Goal: Complete application form: Complete application form

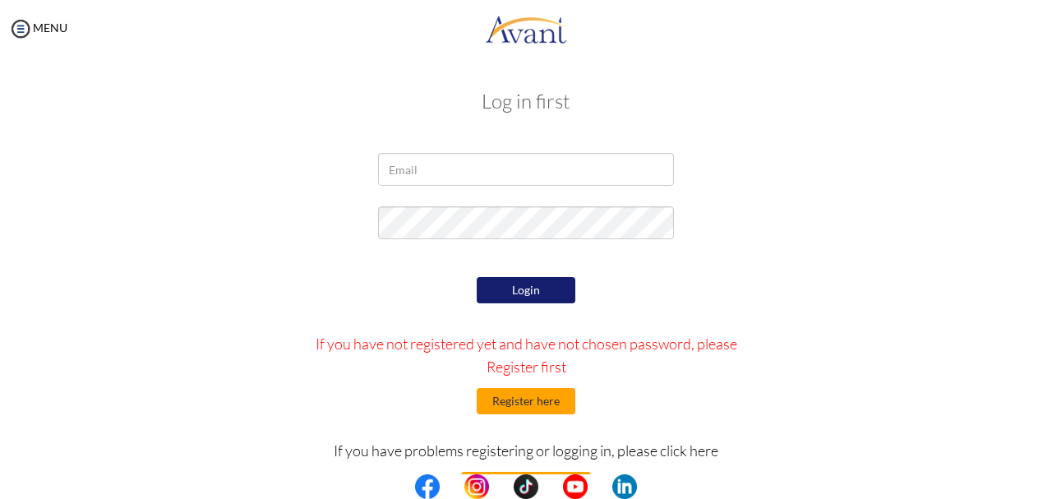
click at [509, 405] on button "Register here" at bounding box center [526, 401] width 99 height 26
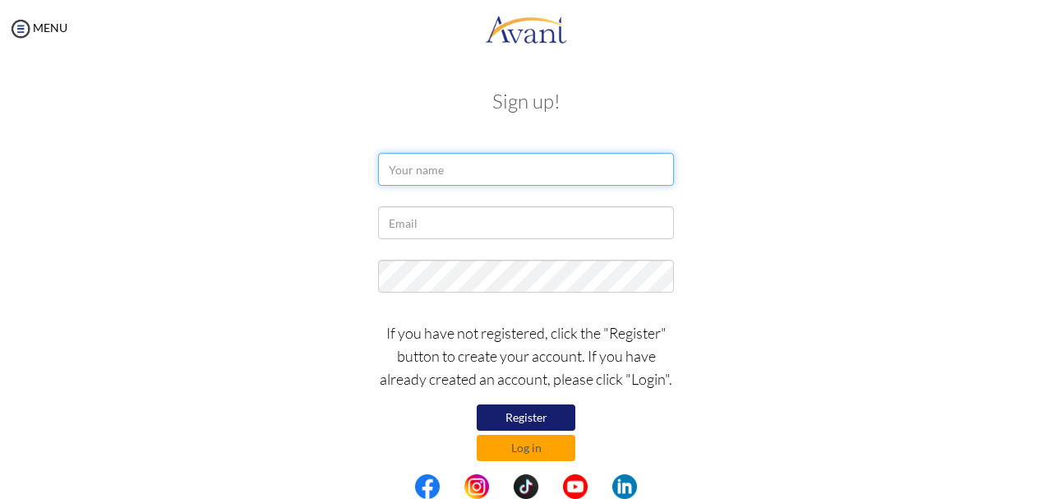
click at [427, 176] on input "text" at bounding box center [526, 169] width 296 height 33
click at [476, 169] on input "[PERSON_NAME]" at bounding box center [526, 169] width 296 height 33
type input "[PERSON_NAME]"
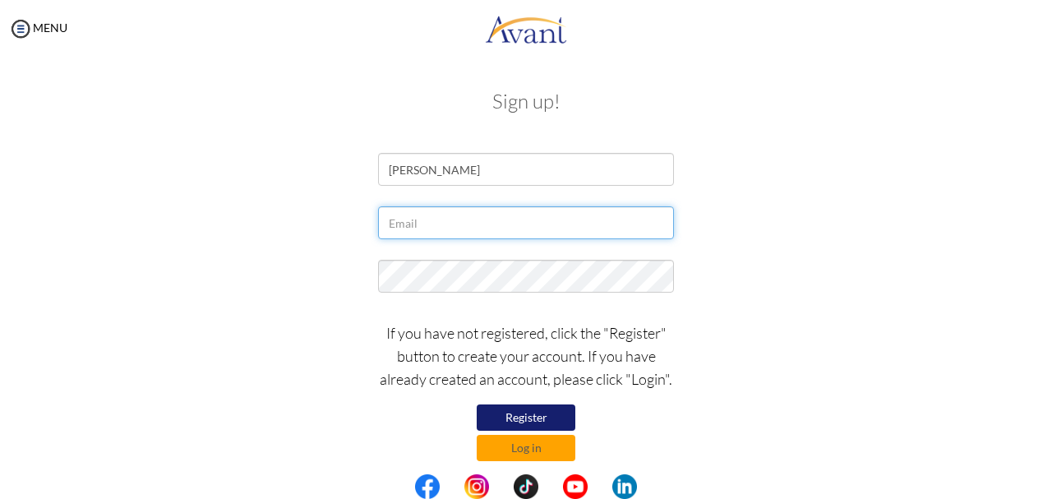
click at [432, 228] on input "text" at bounding box center [526, 222] width 296 height 33
type input "[EMAIL_ADDRESS][DOMAIN_NAME]"
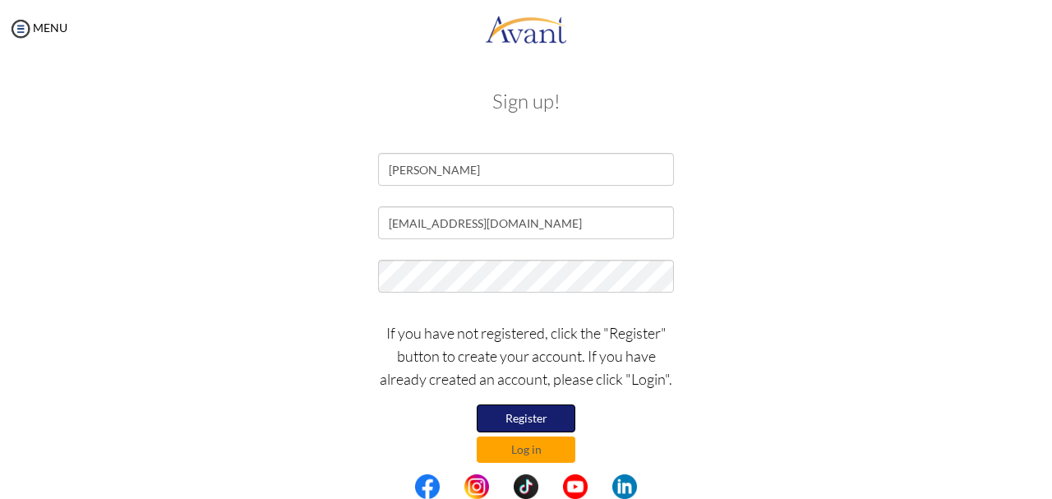
click at [545, 416] on button "Register" at bounding box center [526, 418] width 99 height 28
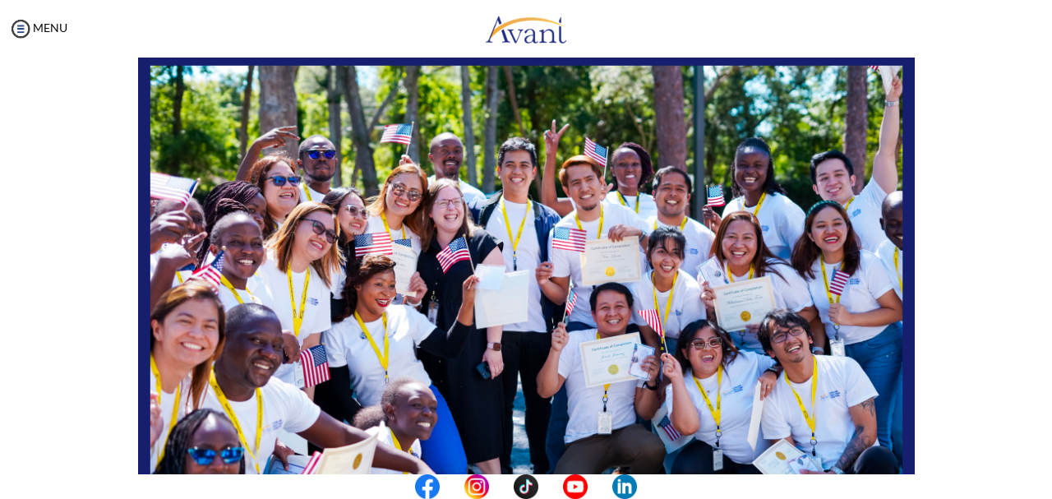
scroll to position [414, 0]
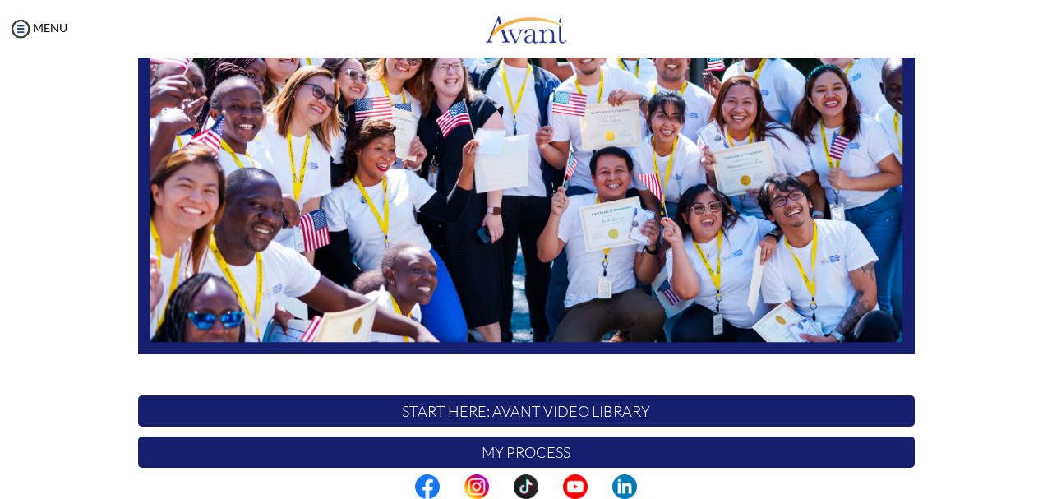
scroll to position [414, 0]
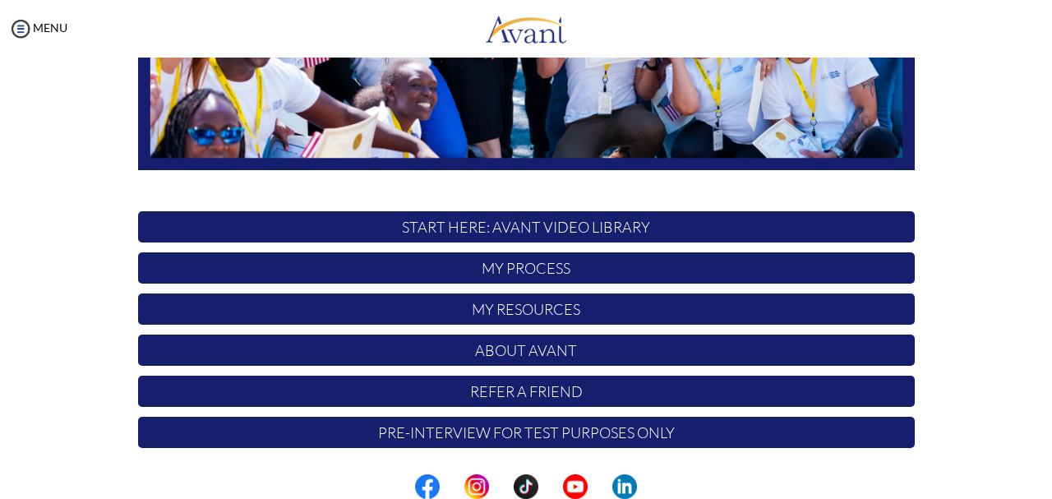
click at [545, 231] on p "START HERE: Avant Video Library" at bounding box center [526, 226] width 776 height 31
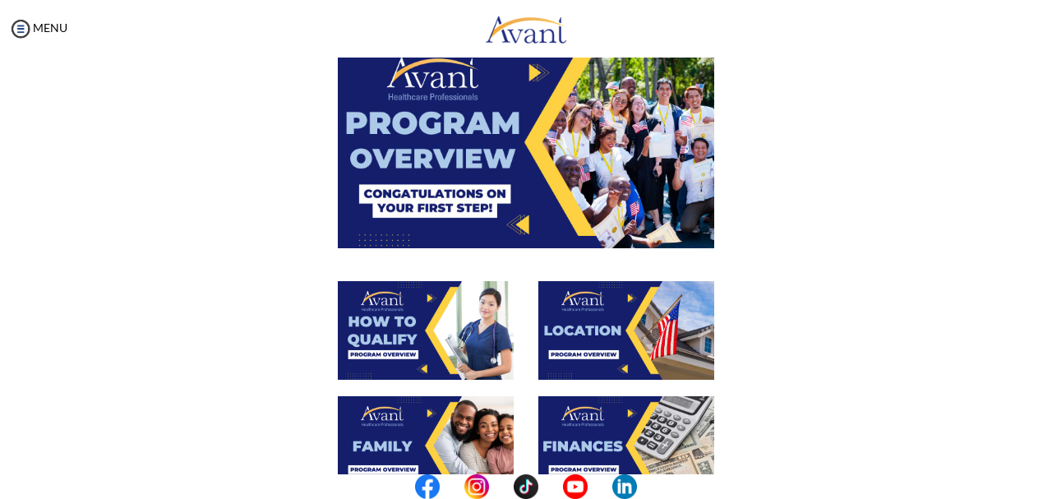
scroll to position [71, 0]
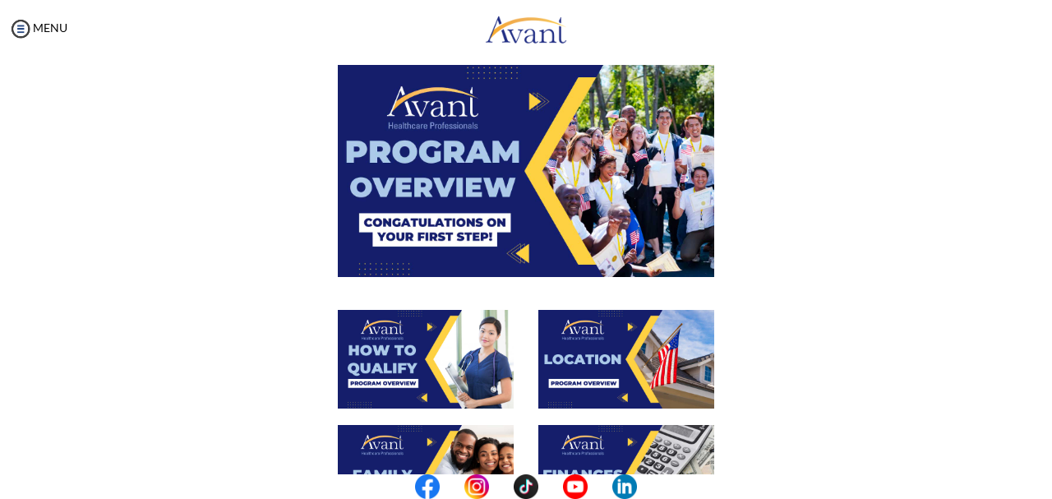
click at [637, 189] on img at bounding box center [526, 170] width 376 height 211
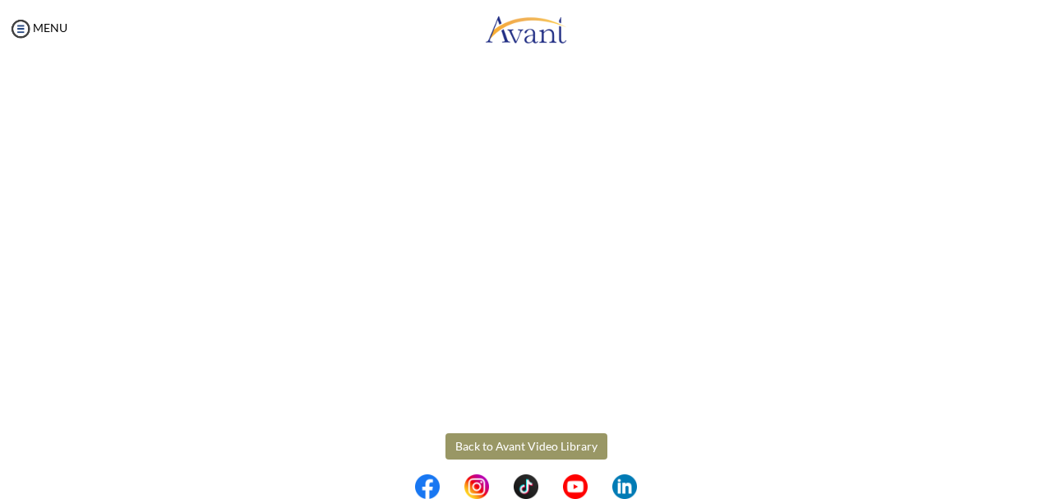
scroll to position [310, 0]
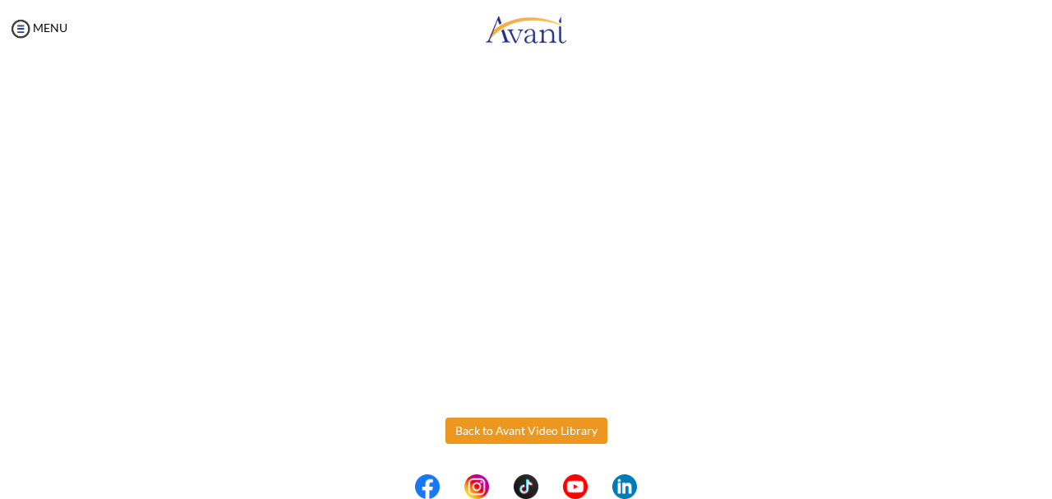
click at [522, 440] on button "Back to Avant Video Library" at bounding box center [526, 430] width 162 height 26
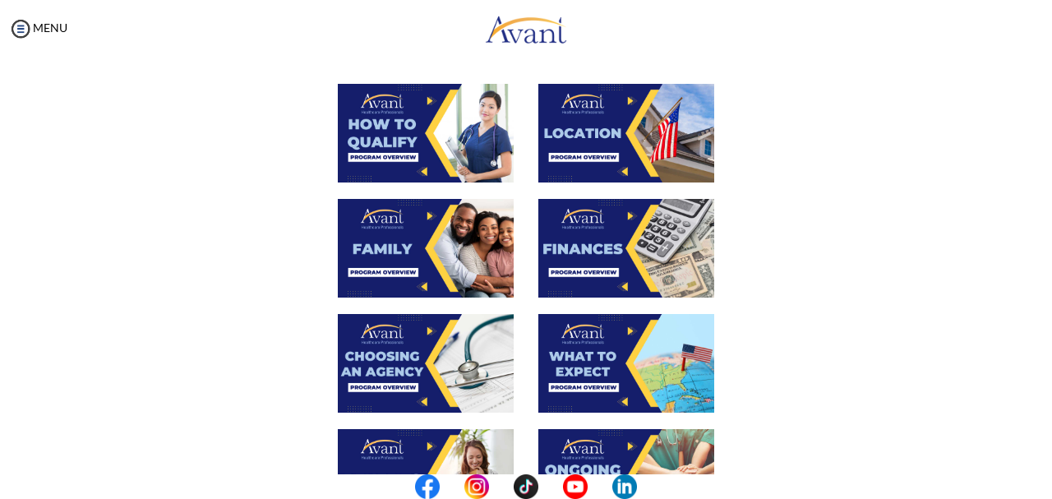
scroll to position [295, 0]
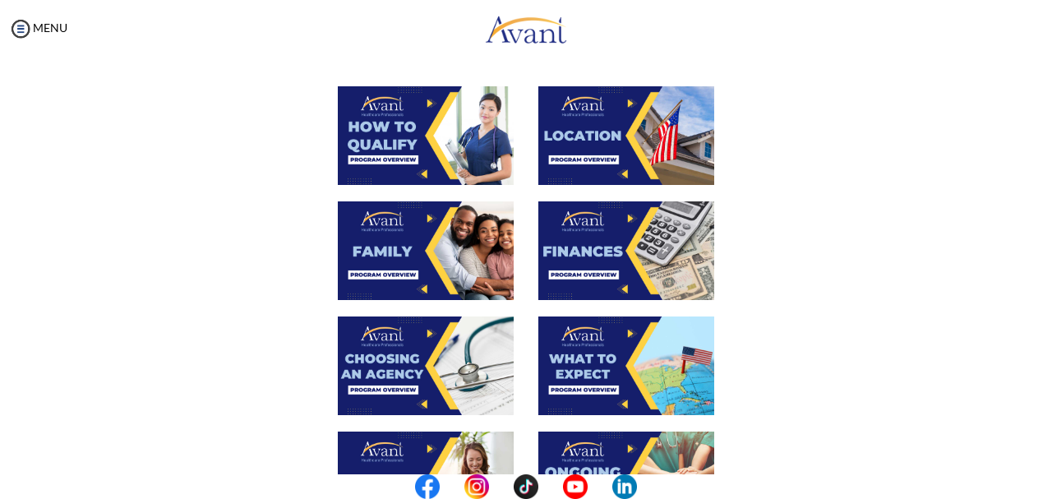
click at [419, 143] on img at bounding box center [426, 135] width 176 height 99
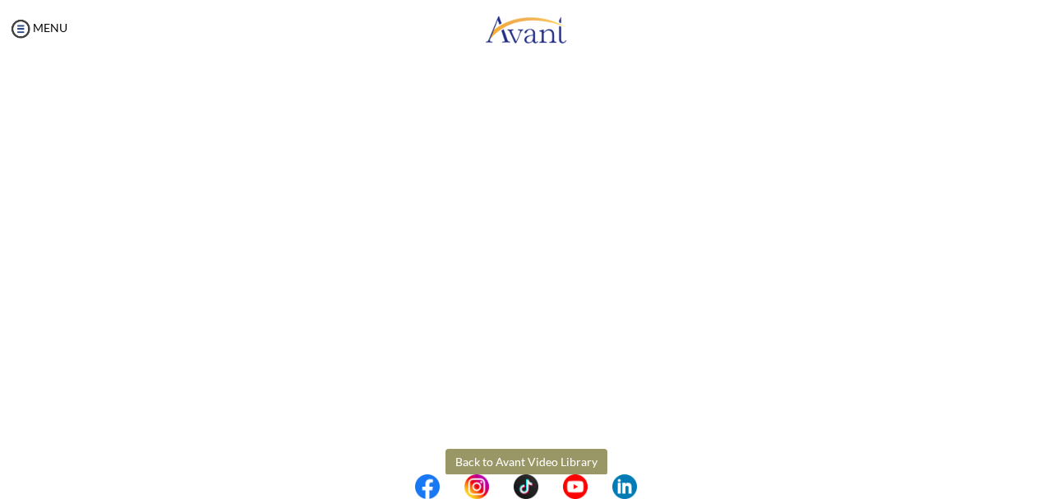
scroll to position [310, 0]
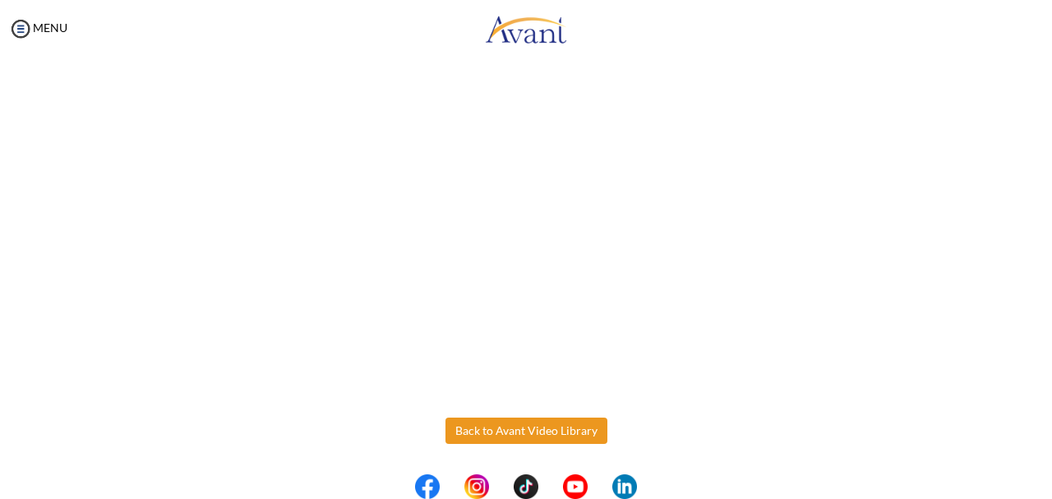
click at [552, 430] on body "Maintenance break. Please come back in 2 hours. MENU My Status What is the next…" at bounding box center [526, 249] width 1052 height 499
click at [552, 430] on button "Back to Avant Video Library" at bounding box center [526, 430] width 162 height 26
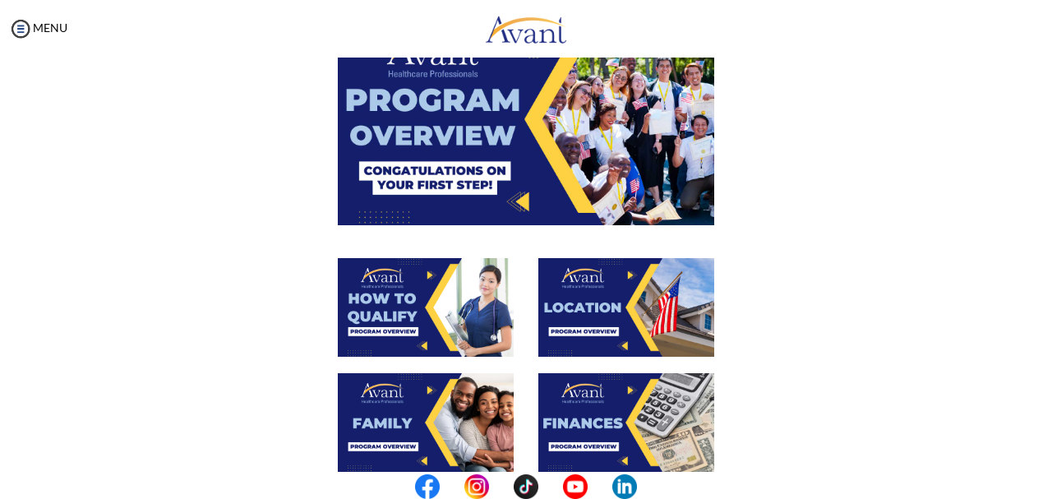
scroll to position [127, 0]
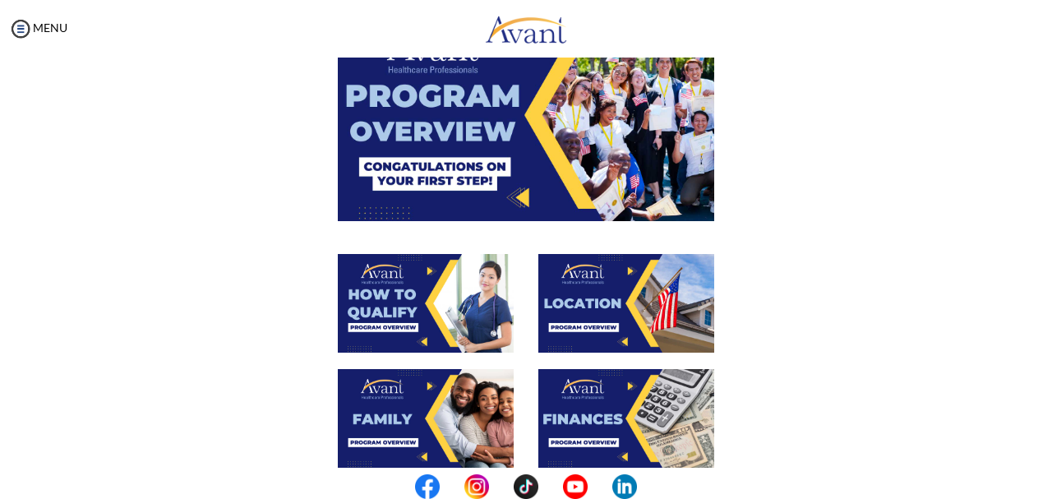
click at [603, 291] on img at bounding box center [626, 303] width 176 height 99
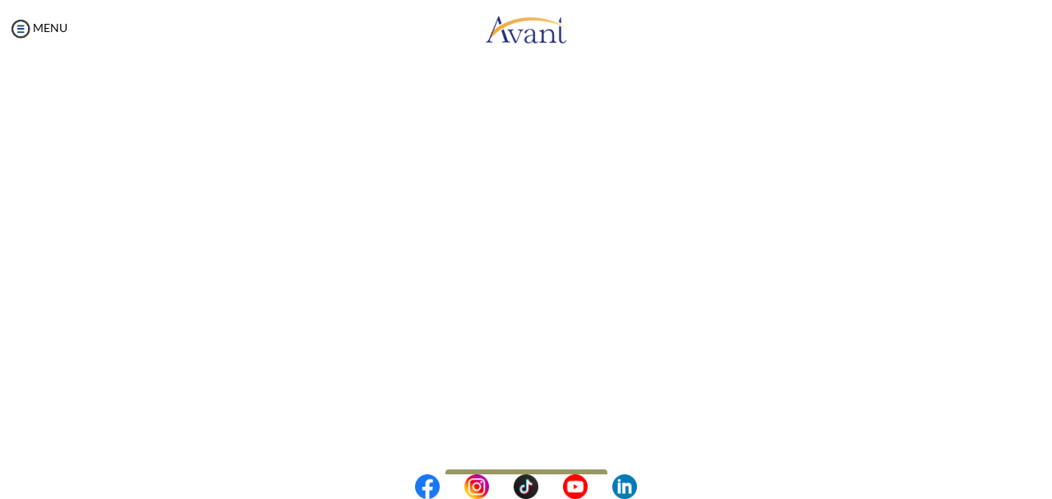
scroll to position [310, 0]
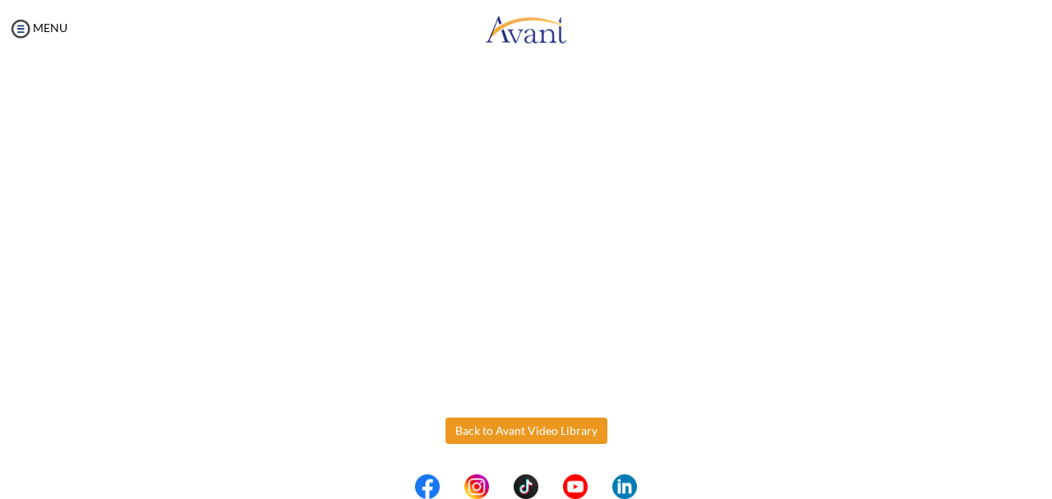
click at [531, 431] on body "Maintenance break. Please come back in 2 hours. MENU My Status What is the next…" at bounding box center [526, 249] width 1052 height 499
click at [531, 431] on button "Back to Avant Video Library" at bounding box center [526, 430] width 162 height 26
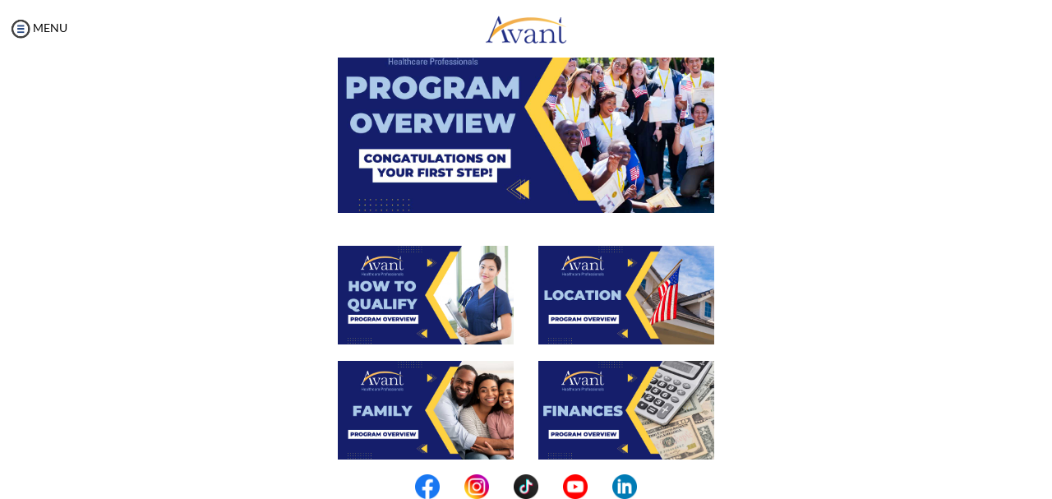
scroll to position [141, 0]
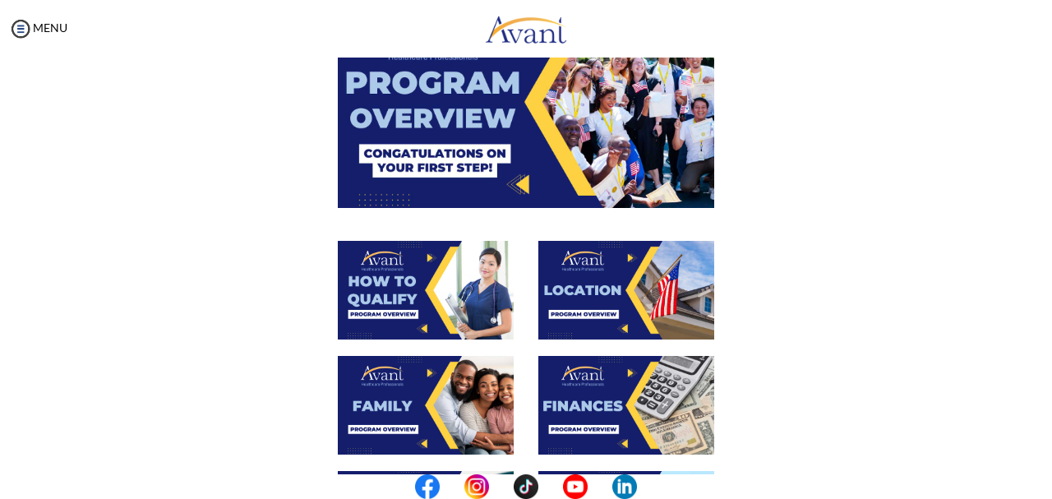
click at [417, 403] on img at bounding box center [426, 405] width 176 height 99
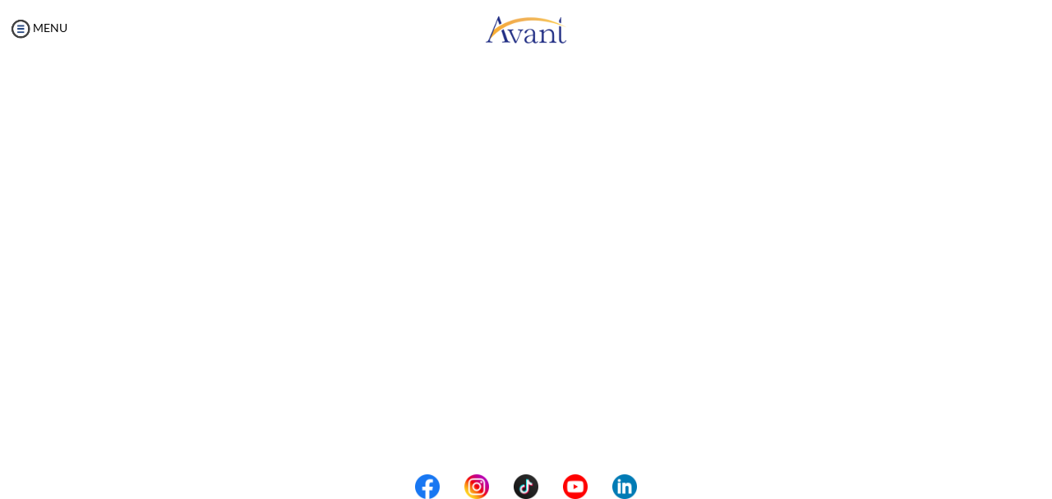
scroll to position [485, 0]
click at [529, 433] on body "Maintenance break. Please come back in 2 hours. MENU My Status What is the next…" at bounding box center [526, 249] width 1052 height 499
click at [537, 426] on button "Back to Avant Video Library" at bounding box center [526, 430] width 162 height 26
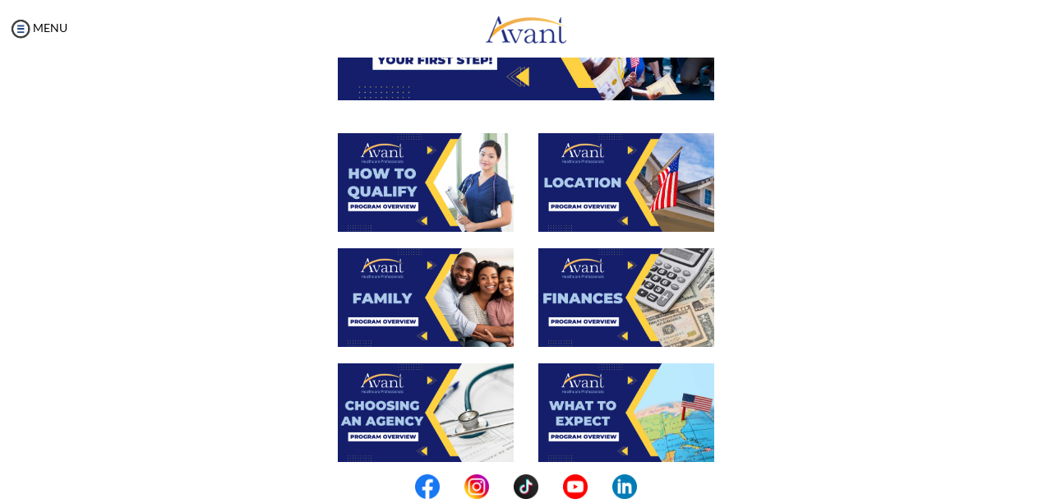
scroll to position [252, 0]
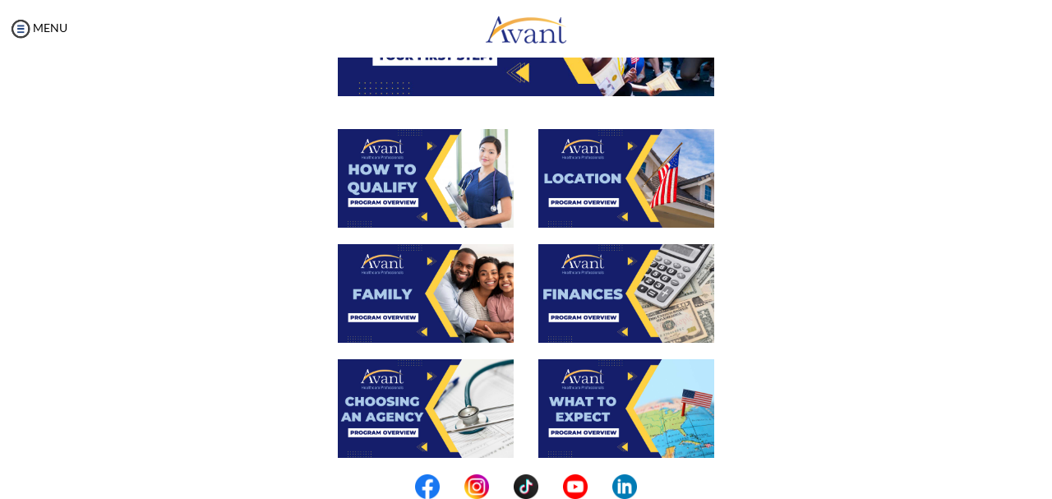
click at [624, 297] on img at bounding box center [626, 293] width 176 height 99
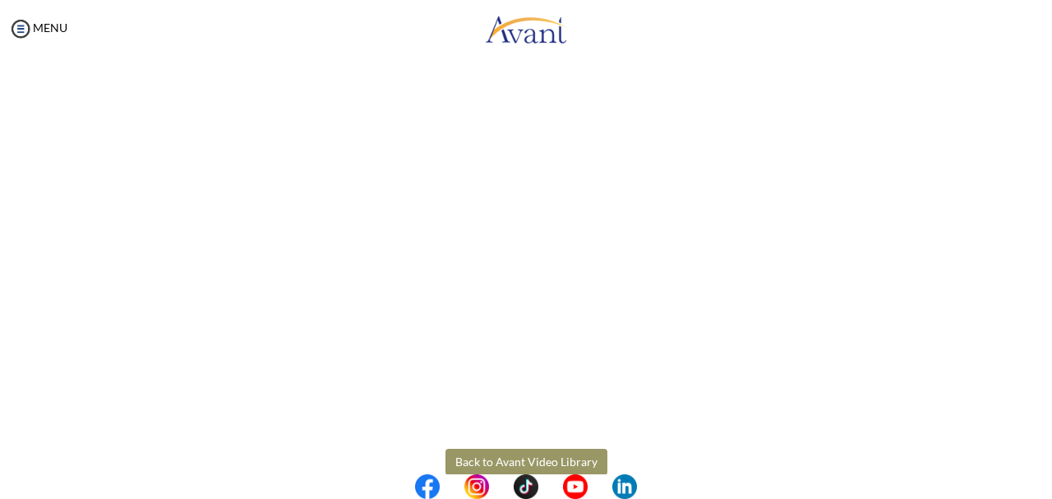
scroll to position [310, 0]
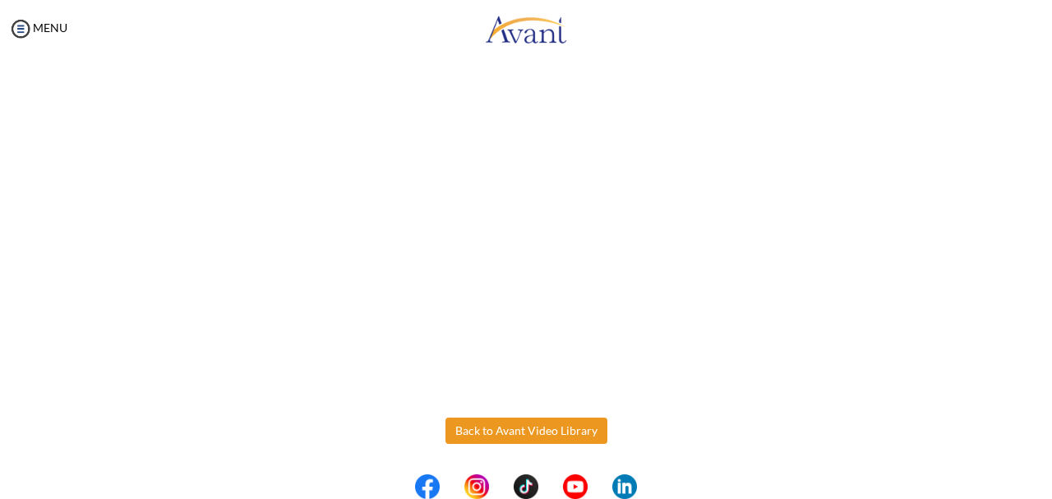
click at [528, 431] on body "Maintenance break. Please come back in 2 hours. MENU My Status What is the next…" at bounding box center [526, 249] width 1052 height 499
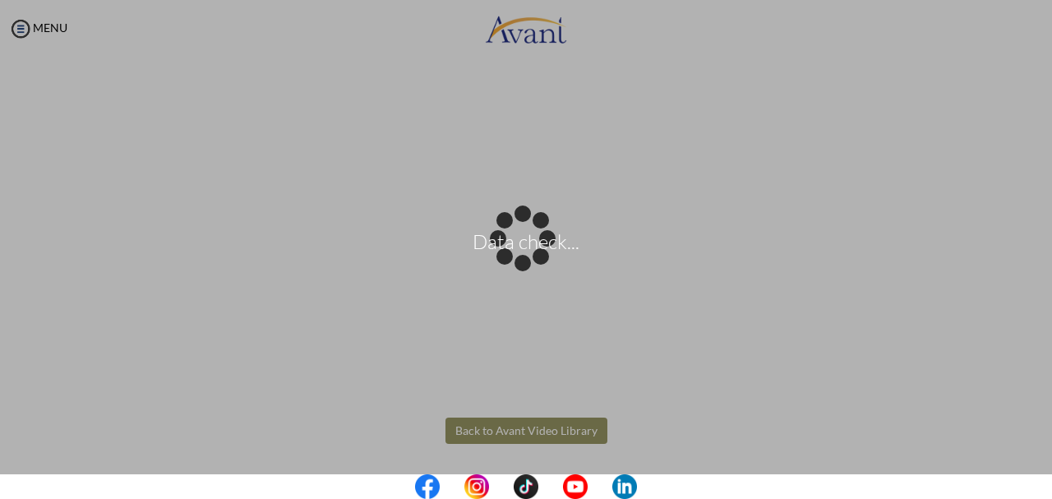
click at [528, 261] on div "Data check..." at bounding box center [525, 249] width 23 height 23
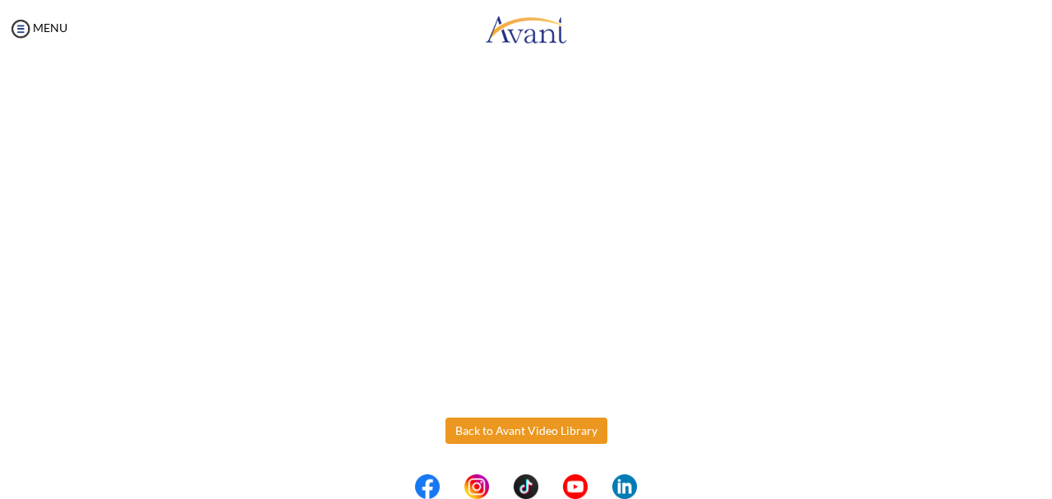
click at [528, 431] on button "Back to Avant Video Library" at bounding box center [526, 430] width 162 height 26
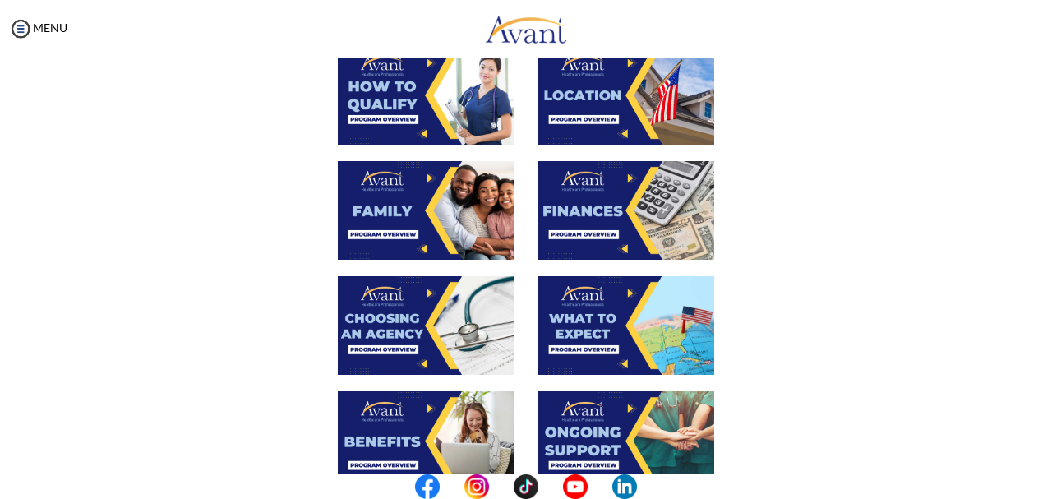
scroll to position [343, 0]
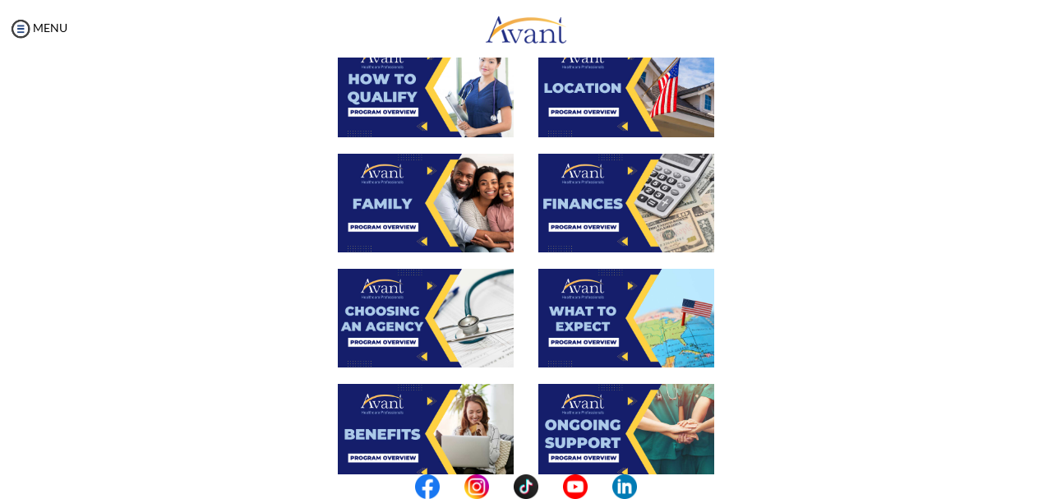
click at [412, 316] on img at bounding box center [426, 318] width 176 height 99
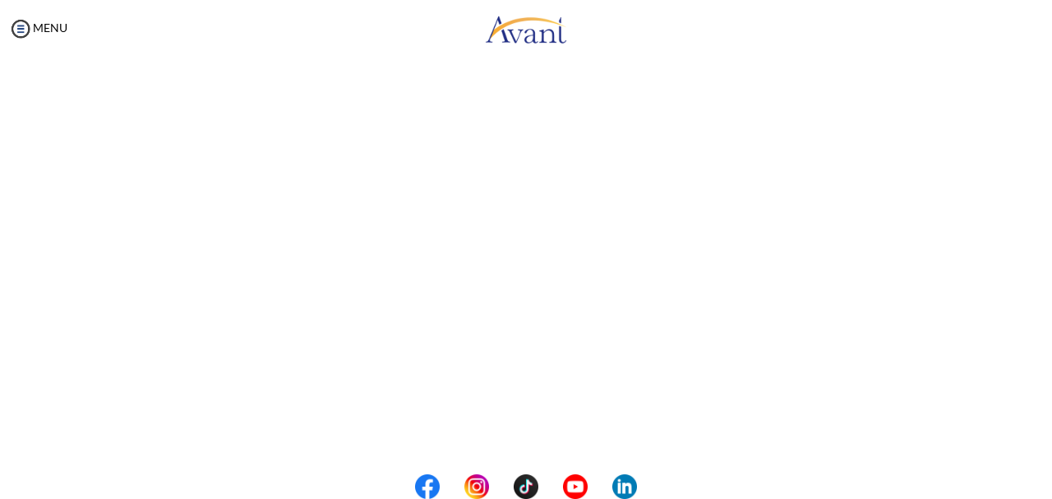
scroll to position [485, 0]
click at [519, 433] on body "Maintenance break. Please come back in 2 hours. MENU My Status What is the next…" at bounding box center [526, 249] width 1052 height 499
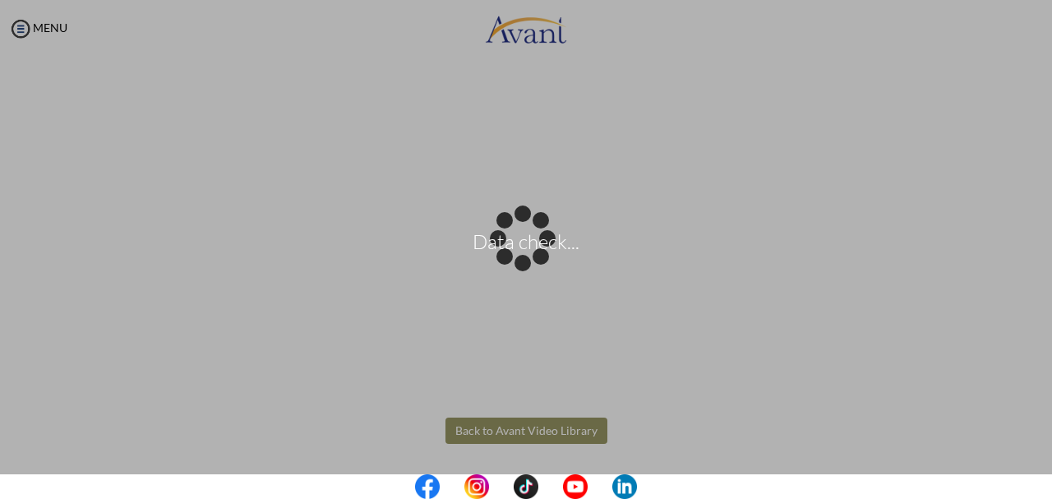
click at [519, 261] on div "Data check..." at bounding box center [525, 249] width 23 height 23
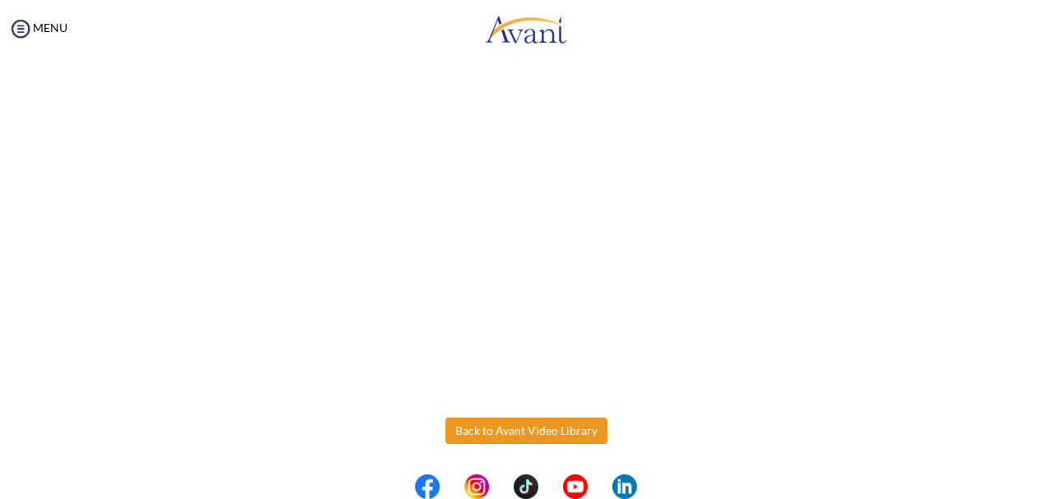
click at [519, 433] on button "Back to Avant Video Library" at bounding box center [526, 430] width 162 height 26
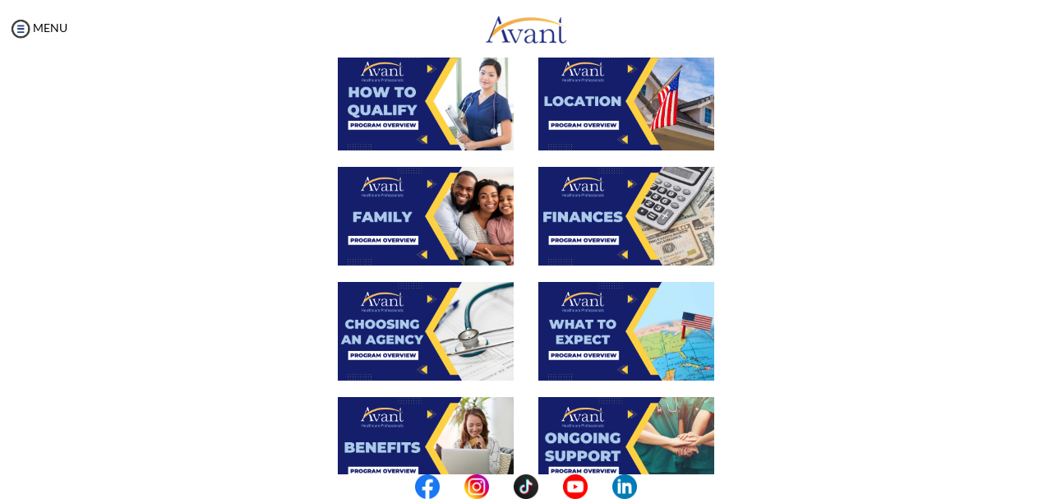
scroll to position [344, 0]
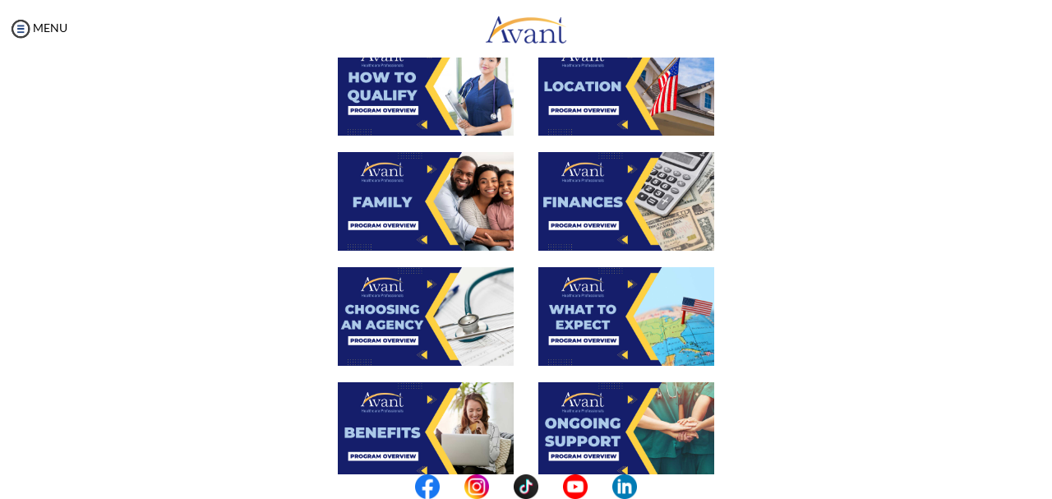
click at [589, 308] on img at bounding box center [626, 316] width 176 height 99
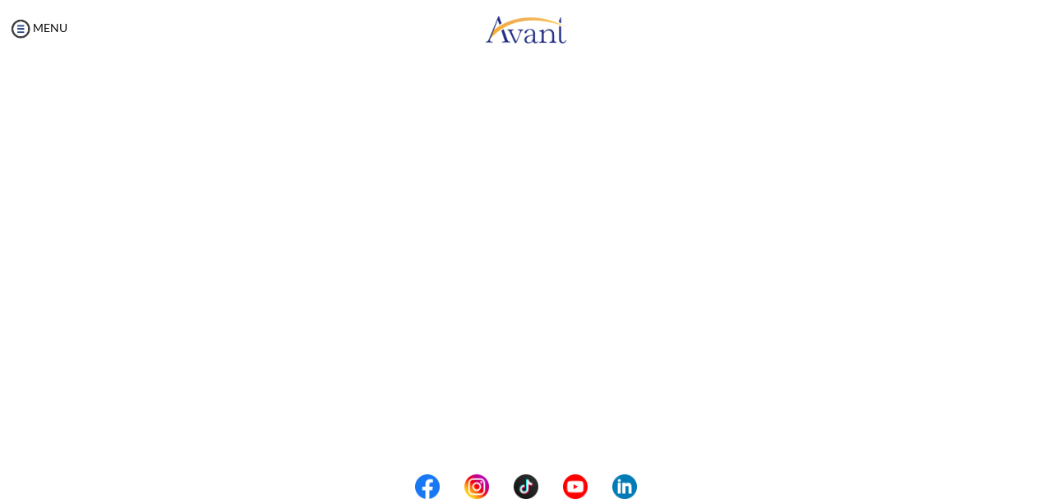
scroll to position [485, 0]
click at [505, 433] on body "Maintenance break. Please come back in 2 hours. MENU My Status What is the next…" at bounding box center [526, 249] width 1052 height 499
click at [505, 433] on button "Back to Avant Video Library" at bounding box center [526, 430] width 162 height 26
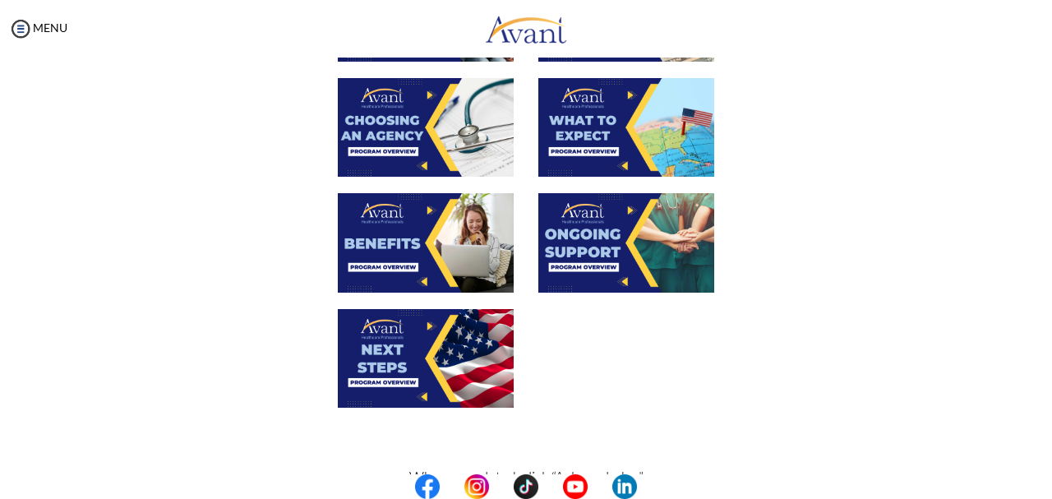
scroll to position [532, 0]
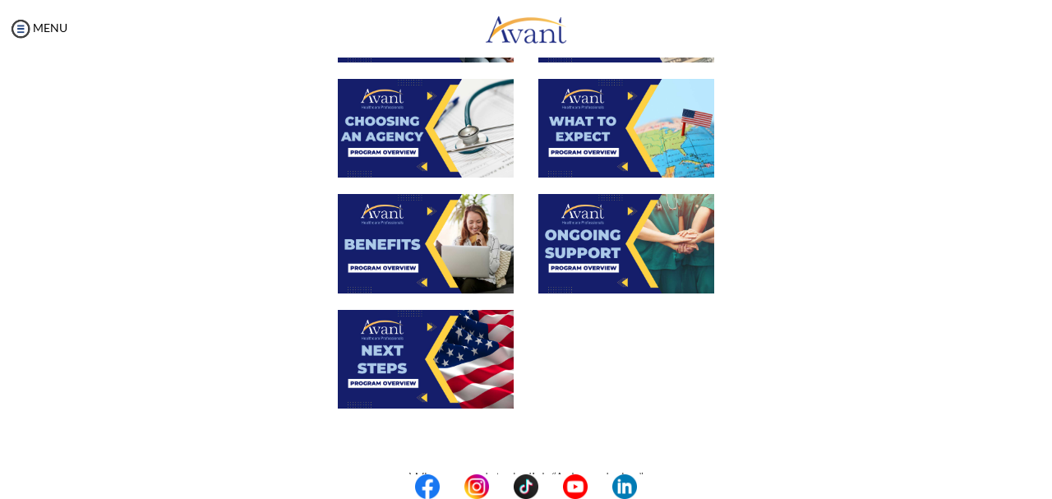
click at [436, 226] on img at bounding box center [426, 243] width 176 height 99
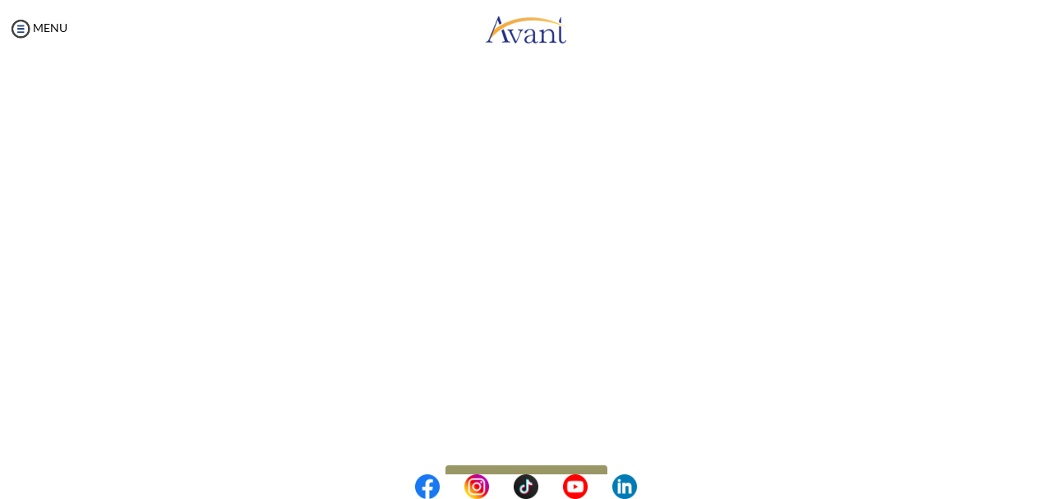
scroll to position [485, 0]
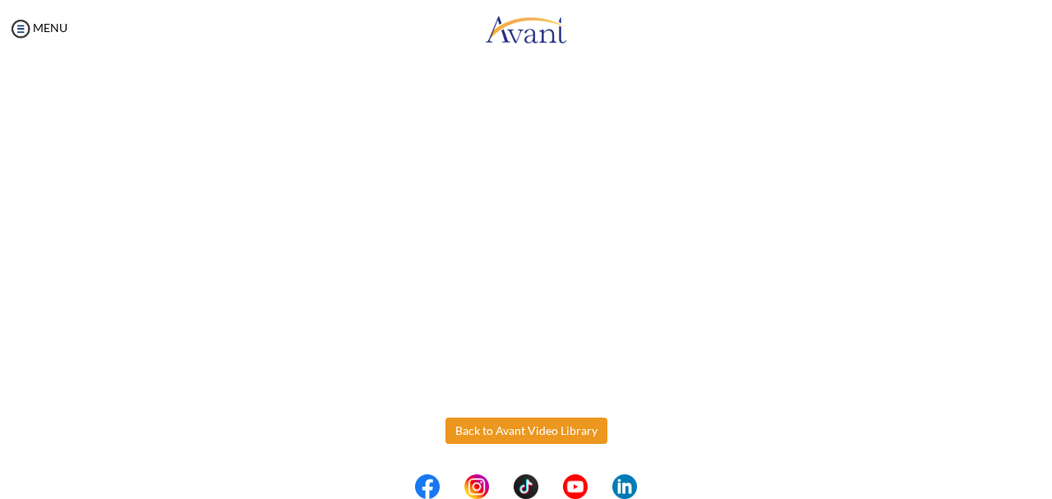
click at [504, 433] on body "Maintenance break. Please come back in 2 hours. MENU My Status What is the next…" at bounding box center [526, 249] width 1052 height 499
click at [504, 433] on button "Back to Avant Video Library" at bounding box center [526, 430] width 162 height 26
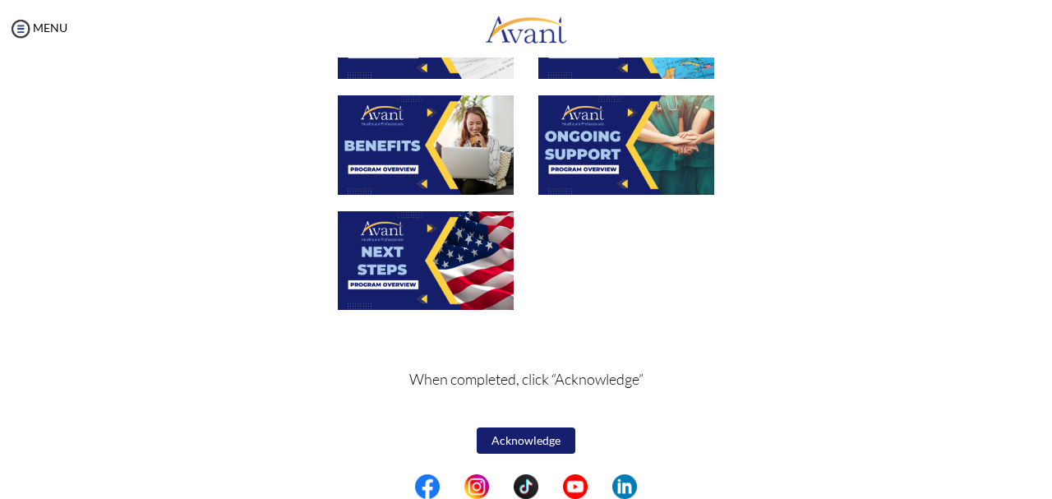
scroll to position [629, 0]
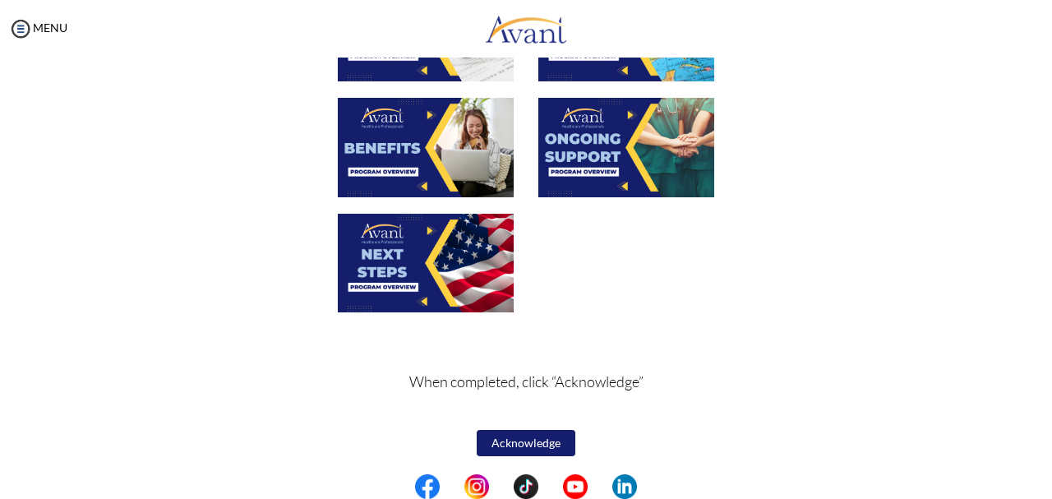
click at [597, 115] on img at bounding box center [626, 147] width 176 height 99
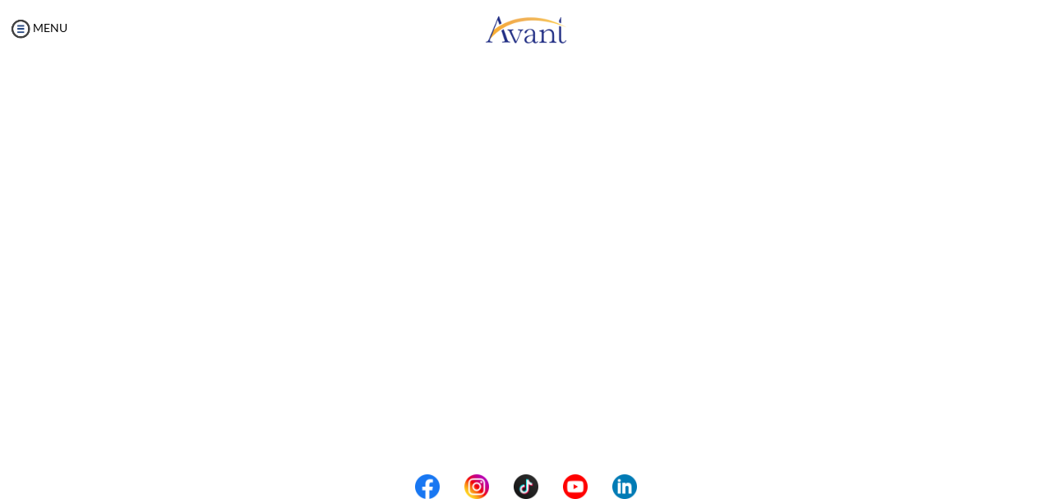
scroll to position [485, 0]
click at [540, 428] on body "Maintenance break. Please come back in 2 hours. MENU My Status What is the next…" at bounding box center [526, 249] width 1052 height 499
click at [551, 435] on button "Back to Avant Video Library" at bounding box center [526, 430] width 162 height 26
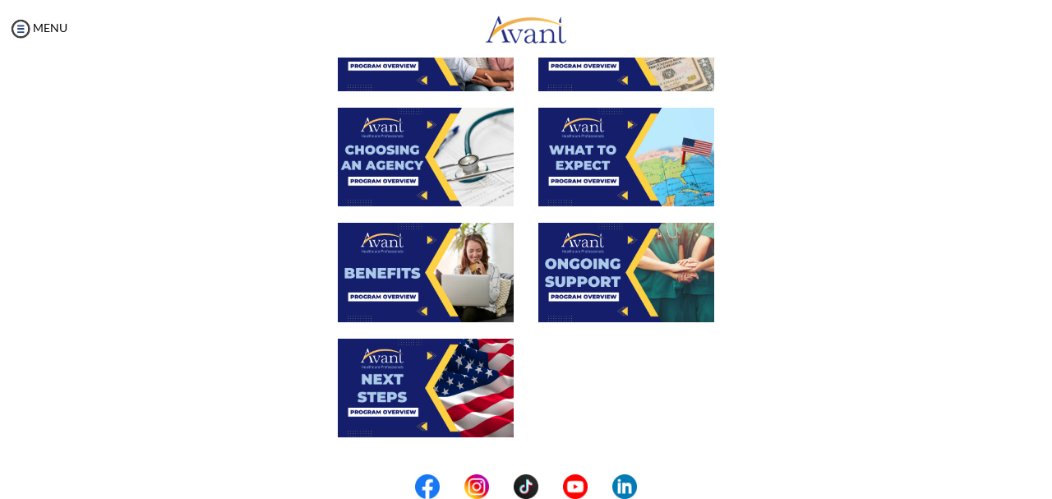
scroll to position [631, 0]
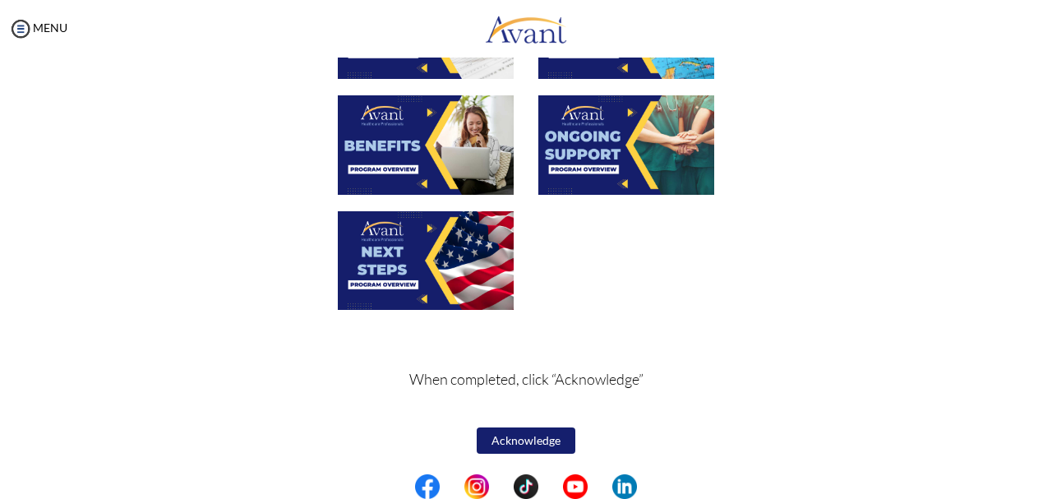
click at [402, 251] on img at bounding box center [426, 260] width 176 height 99
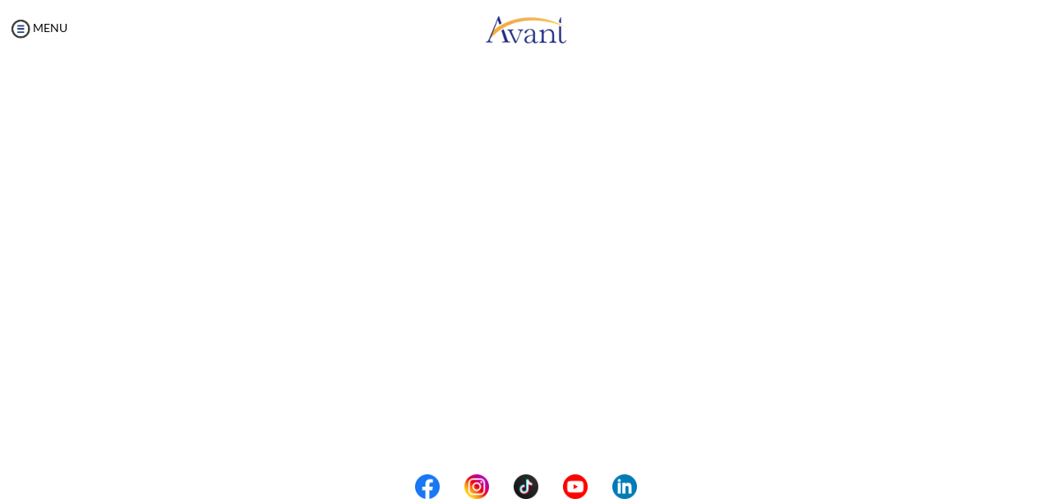
scroll to position [485, 0]
click at [512, 429] on body "Maintenance break. Please come back in 2 hours. MENU My Status What is the next…" at bounding box center [526, 249] width 1052 height 499
click at [512, 429] on button "Back to Avant Video Library" at bounding box center [526, 430] width 162 height 26
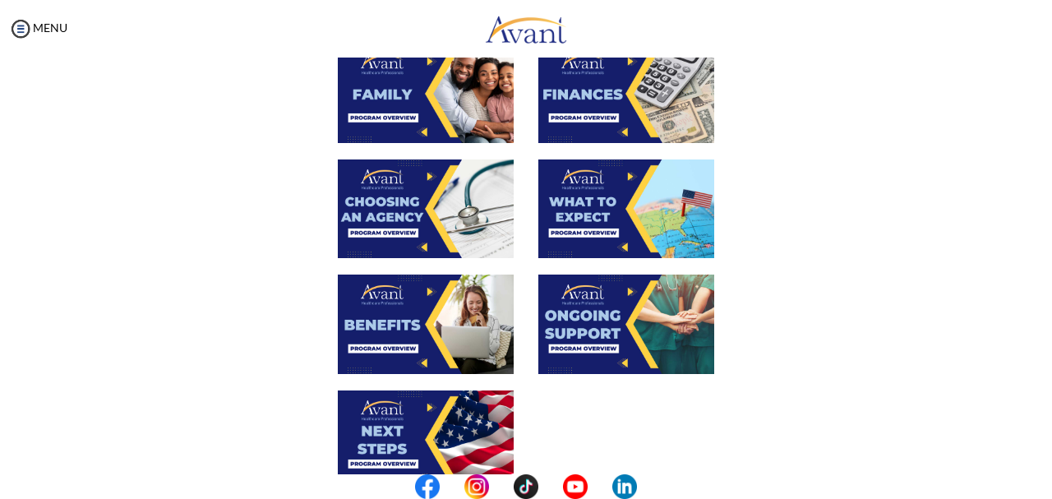
scroll to position [631, 0]
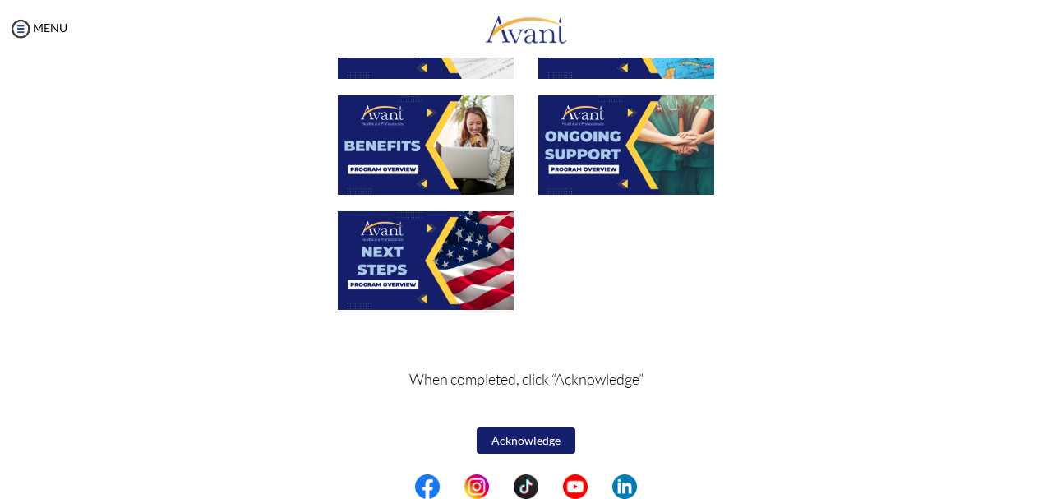
click at [528, 438] on button "Acknowledge" at bounding box center [526, 440] width 99 height 26
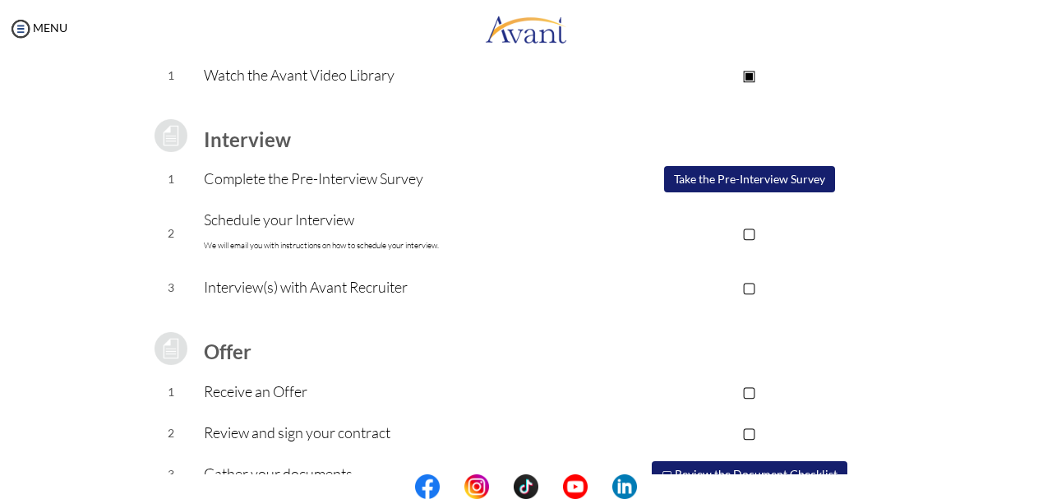
scroll to position [187, 0]
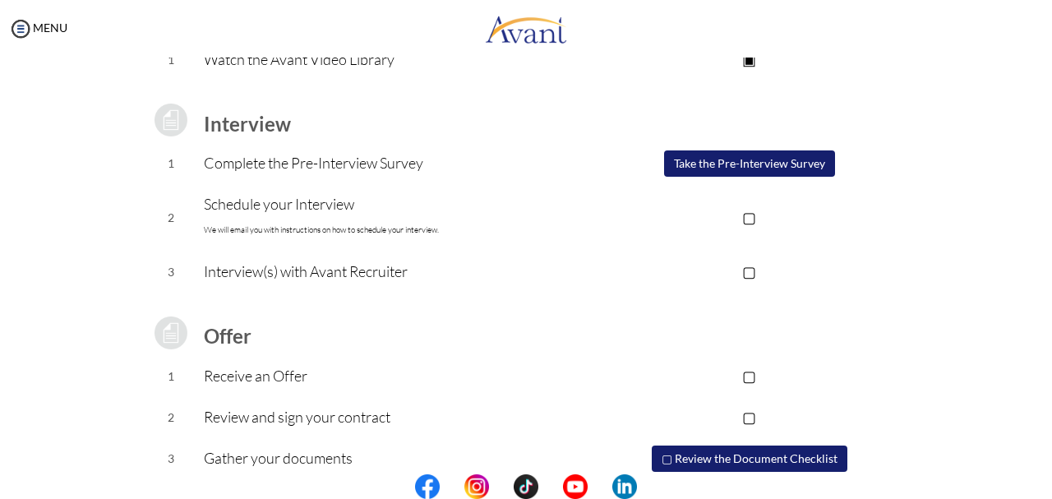
click at [756, 214] on p "▢" at bounding box center [748, 216] width 329 height 23
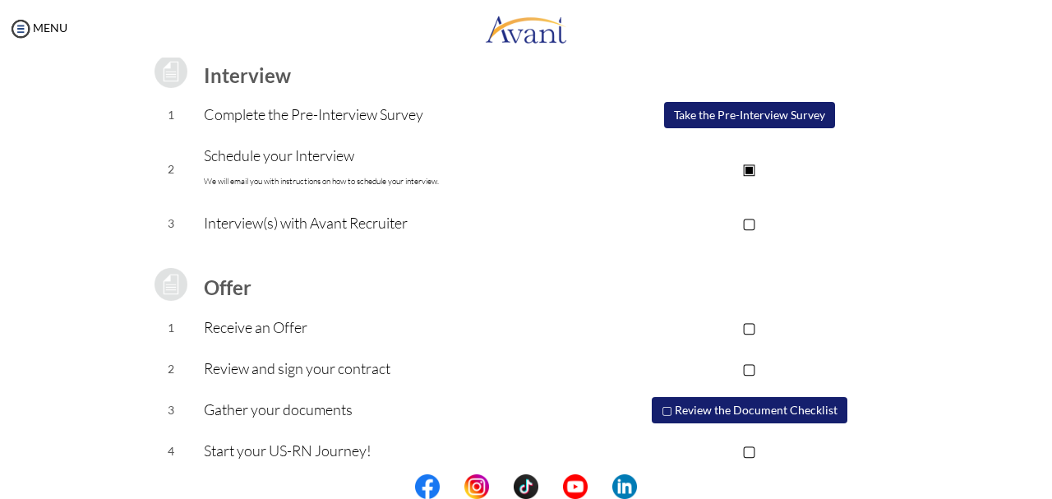
scroll to position [249, 0]
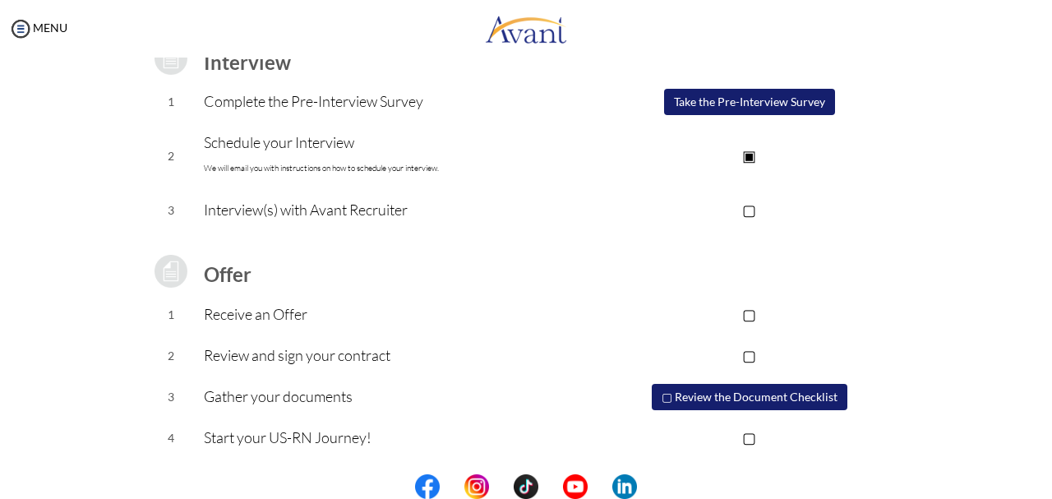
click at [749, 206] on p "▢" at bounding box center [748, 209] width 329 height 23
click at [752, 315] on p "▢" at bounding box center [748, 313] width 329 height 23
click at [753, 357] on p "▢" at bounding box center [748, 354] width 329 height 23
click at [759, 436] on p "▢" at bounding box center [748, 437] width 329 height 23
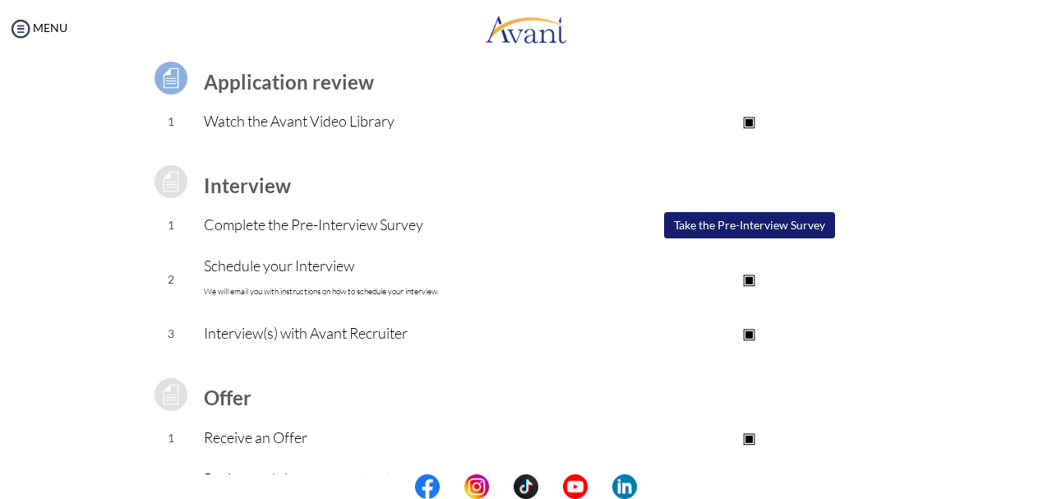
scroll to position [127, 0]
click at [759, 278] on p "▣" at bounding box center [748, 277] width 329 height 23
click at [753, 333] on p "▣" at bounding box center [748, 331] width 329 height 23
click at [753, 434] on p "▣" at bounding box center [748, 436] width 329 height 23
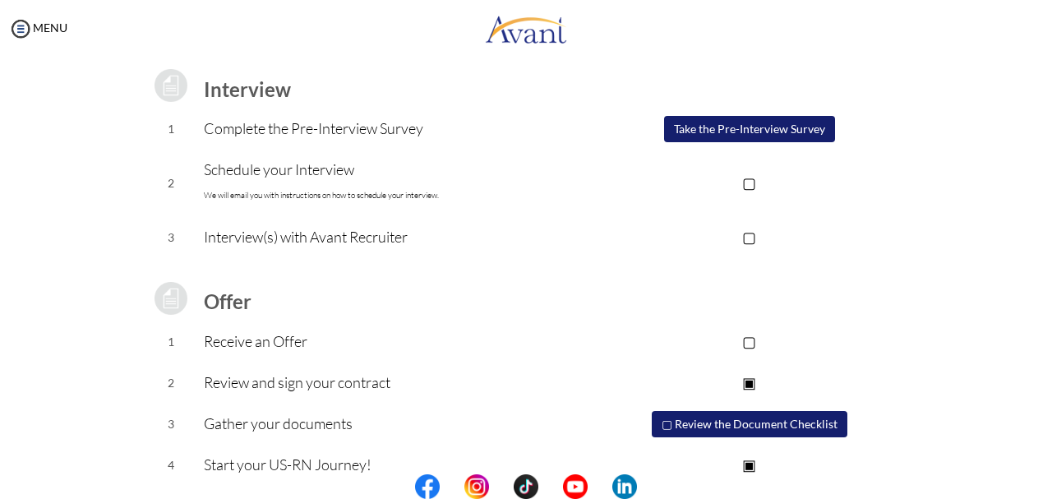
scroll to position [249, 0]
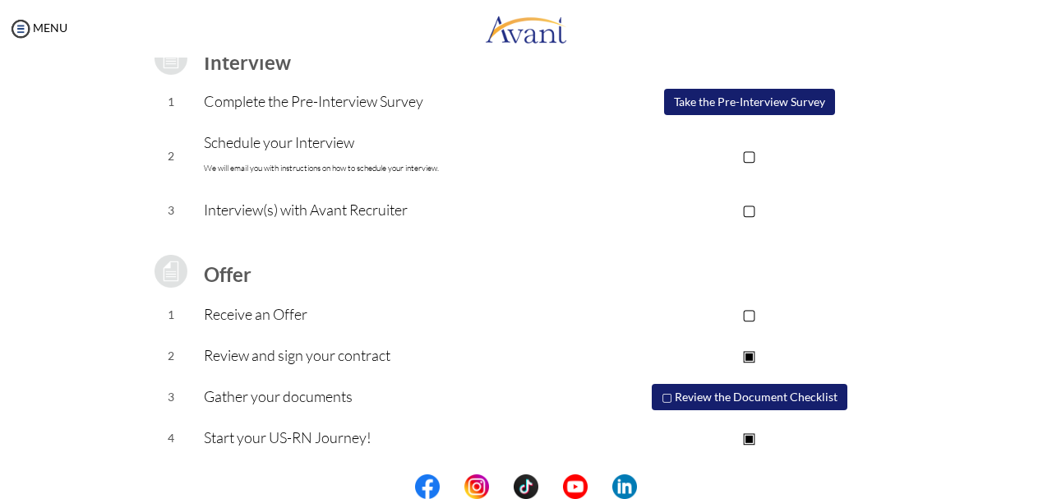
click at [752, 352] on p "▣" at bounding box center [748, 354] width 329 height 23
click at [756, 436] on p "▣" at bounding box center [748, 437] width 329 height 23
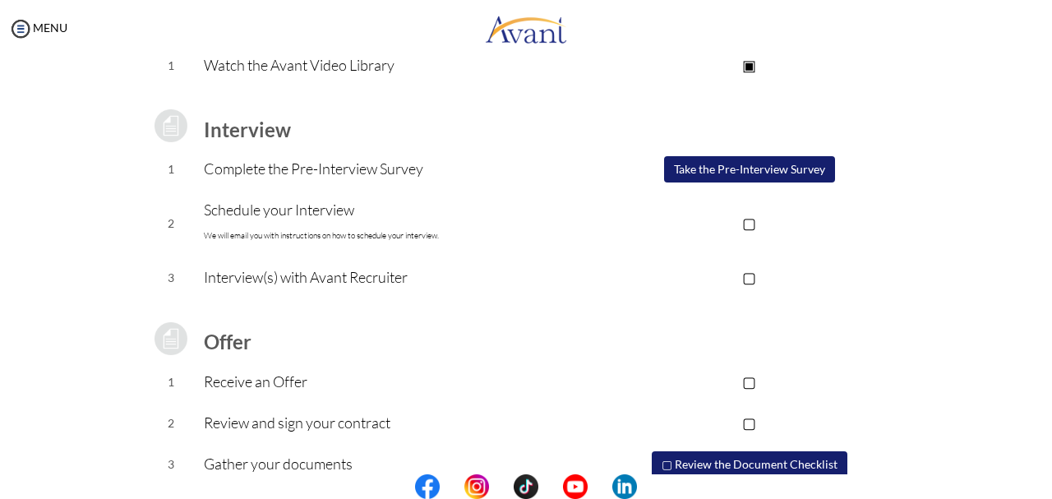
scroll to position [180, 0]
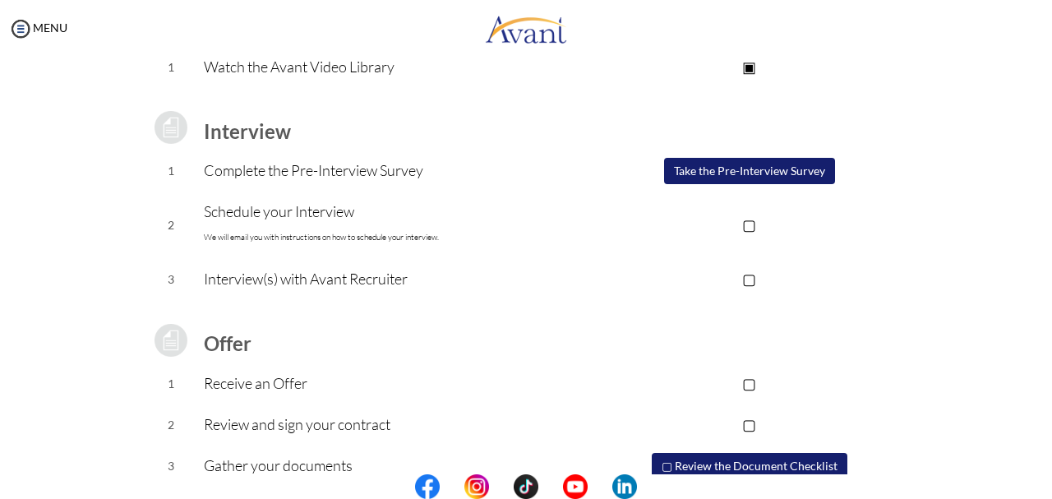
click at [754, 220] on p "▢" at bounding box center [748, 224] width 329 height 23
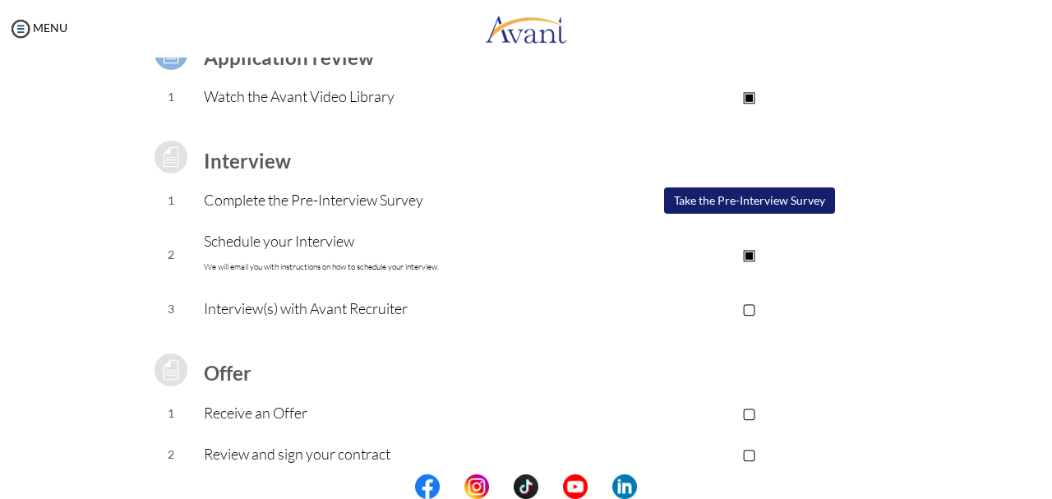
scroll to position [0, 0]
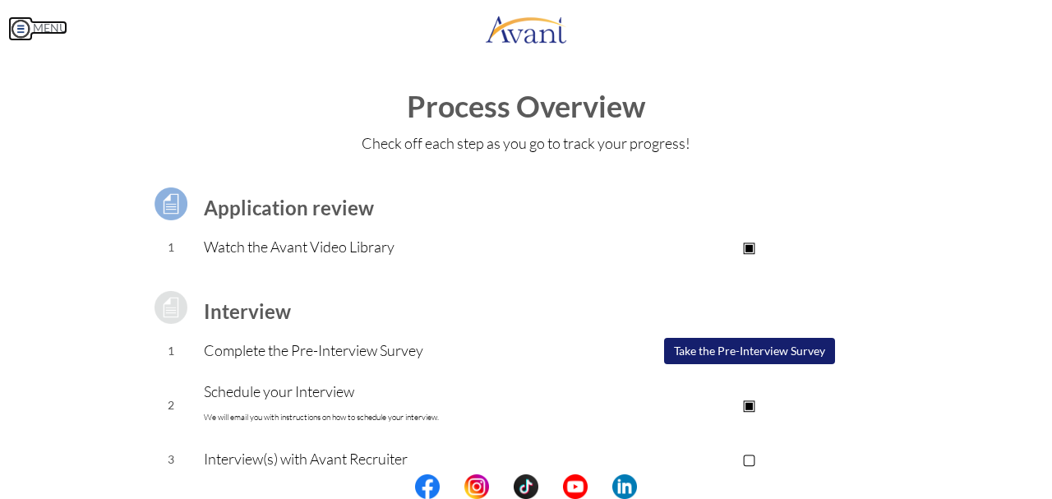
click at [25, 31] on img at bounding box center [20, 28] width 25 height 25
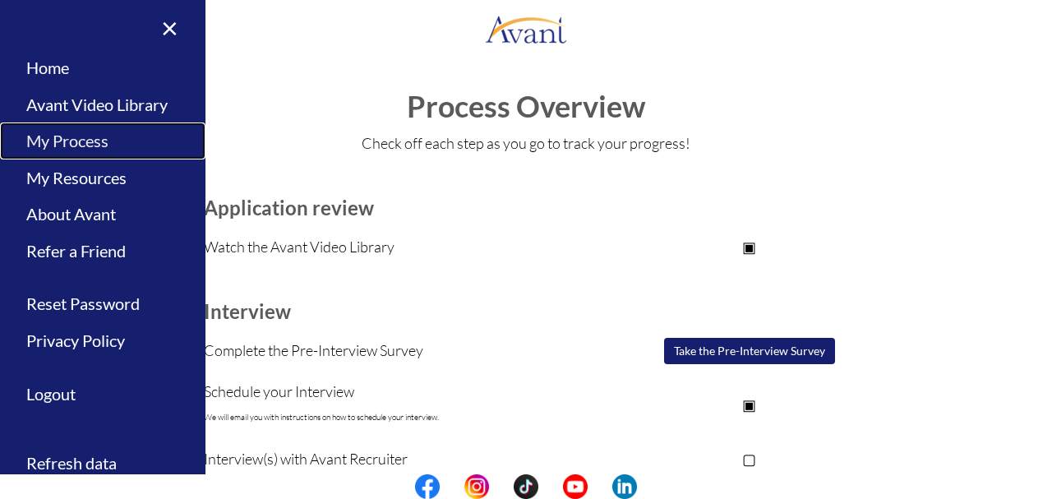
click at [87, 139] on link "My Process" at bounding box center [102, 140] width 205 height 37
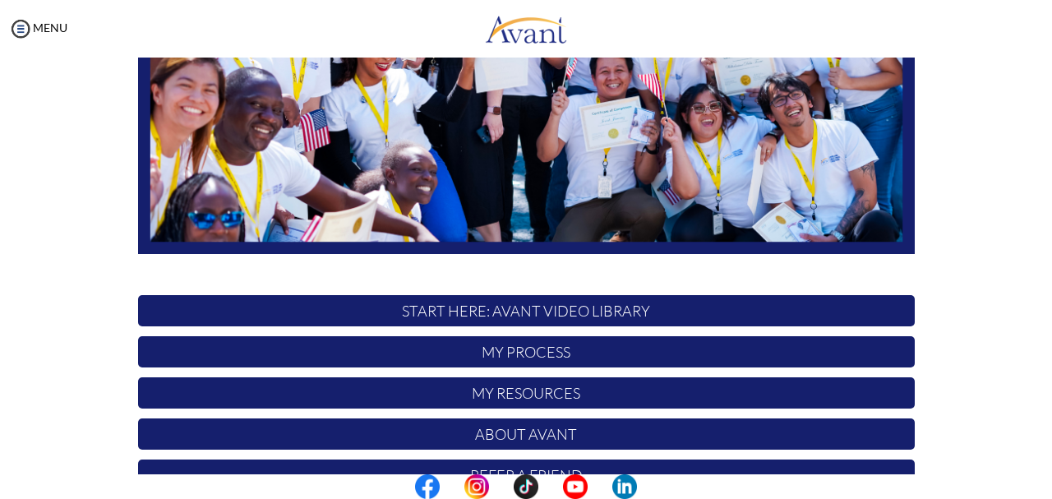
scroll to position [414, 0]
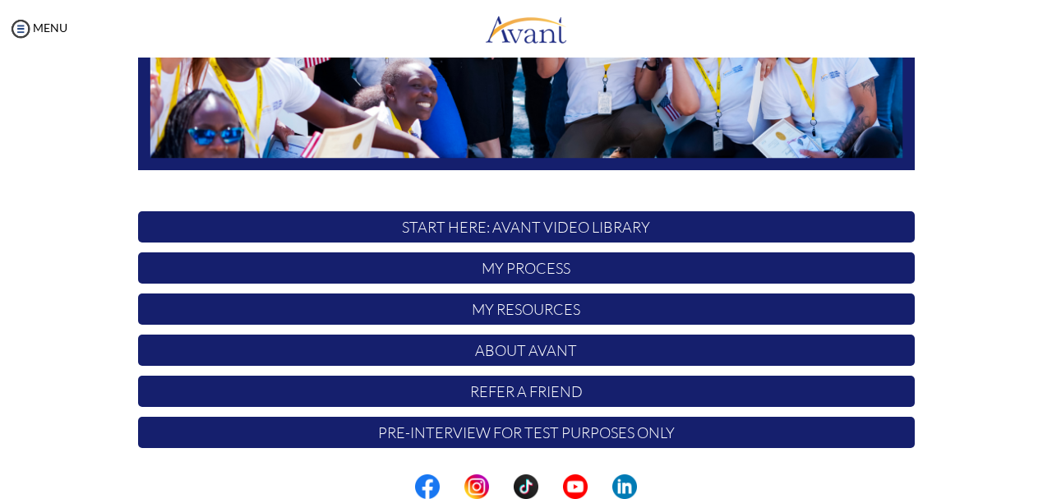
click at [586, 268] on p "My Process" at bounding box center [526, 267] width 776 height 31
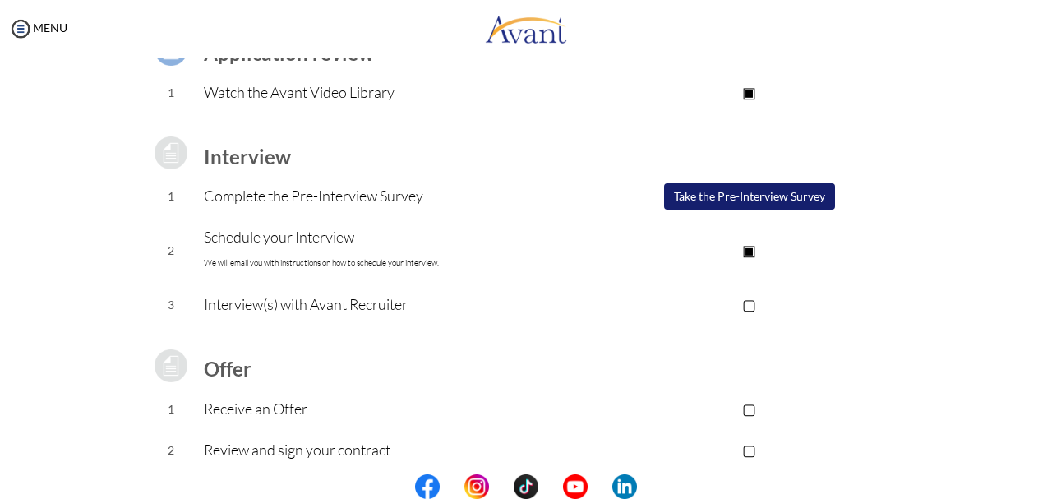
scroll to position [167, 0]
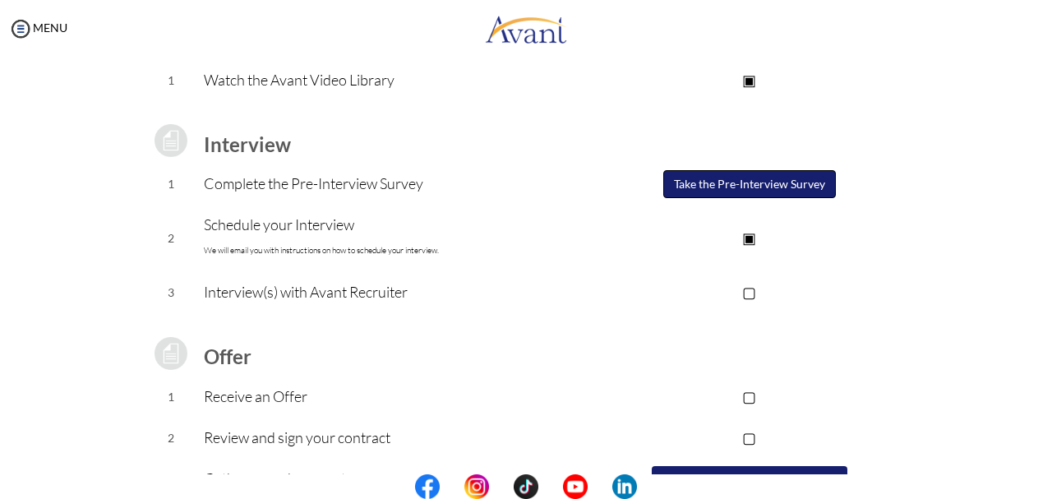
click at [778, 182] on button "Take the Pre-Interview Survey" at bounding box center [749, 184] width 173 height 28
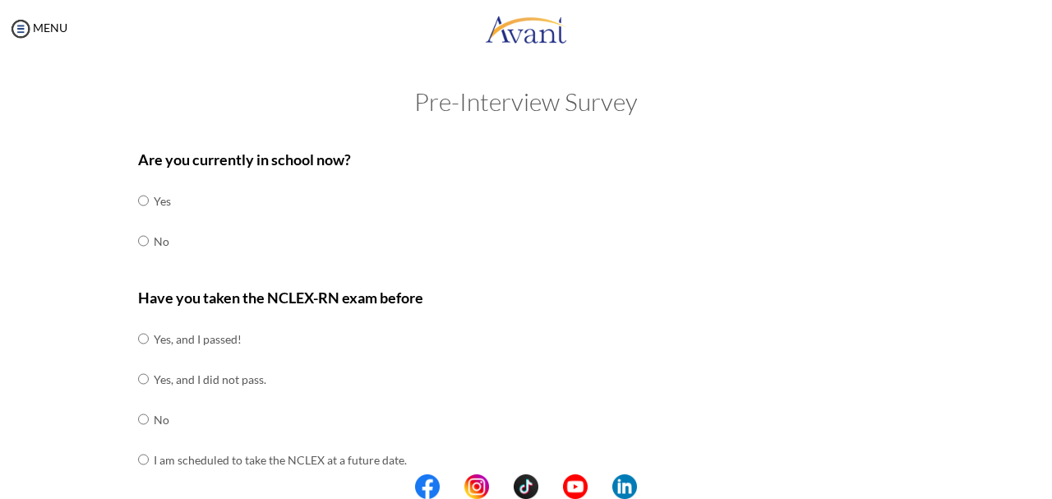
scroll to position [0, 0]
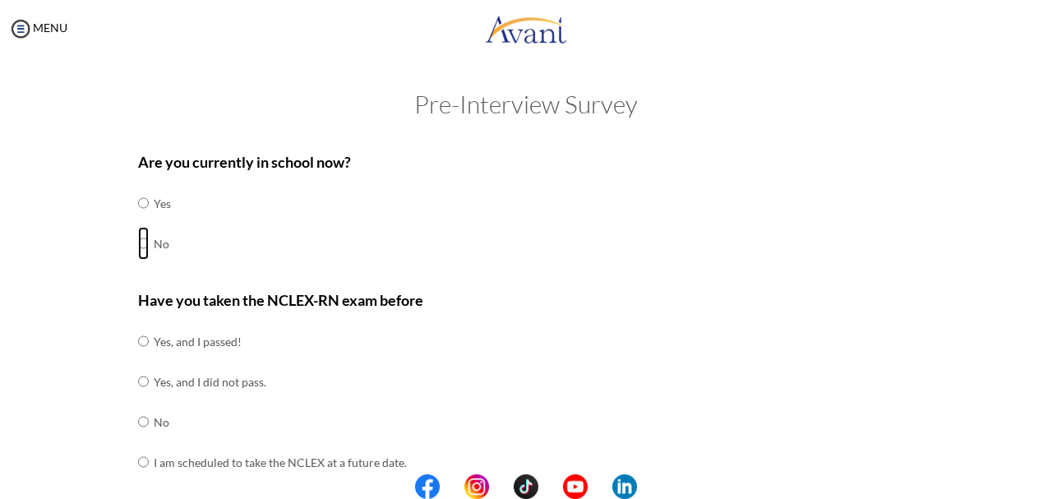
click at [145, 219] on input "radio" at bounding box center [143, 203] width 11 height 33
radio input "true"
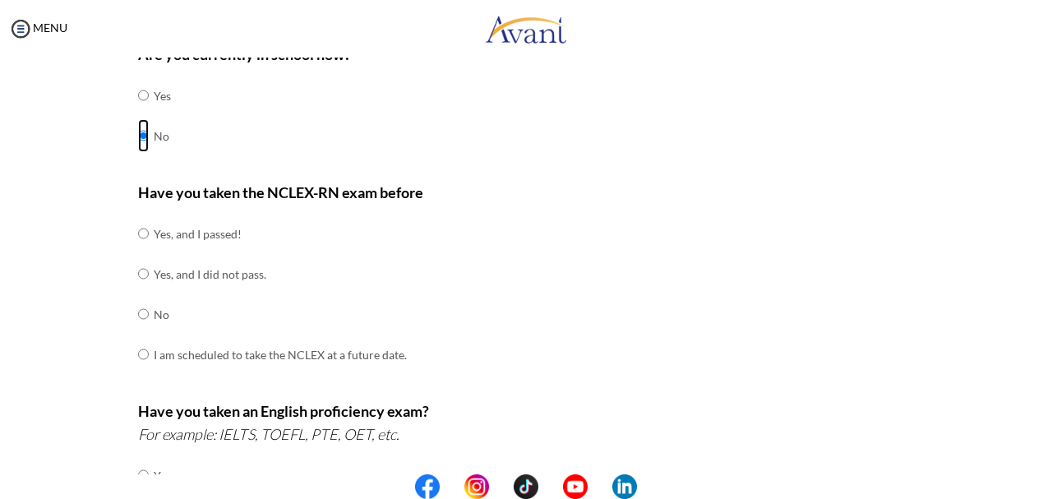
scroll to position [131, 0]
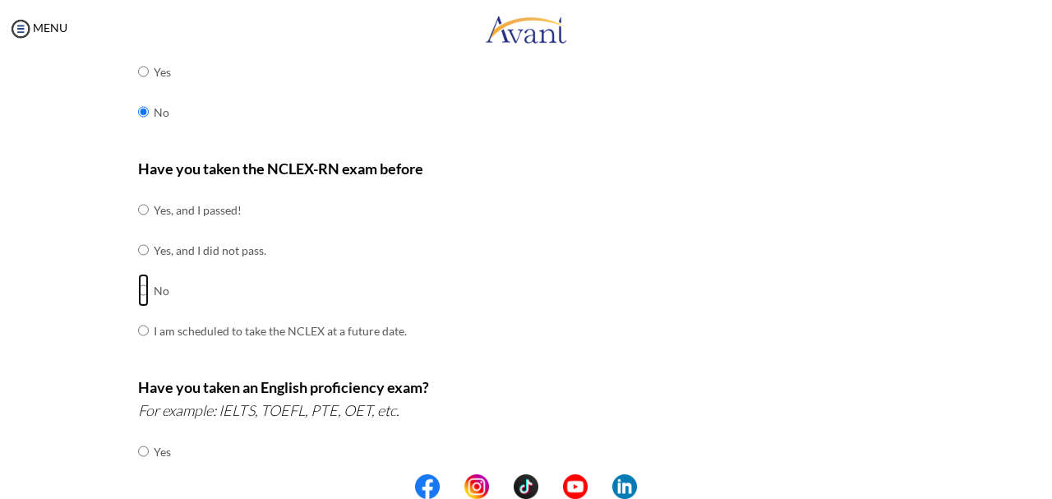
click at [145, 226] on input "radio" at bounding box center [143, 209] width 11 height 33
radio input "true"
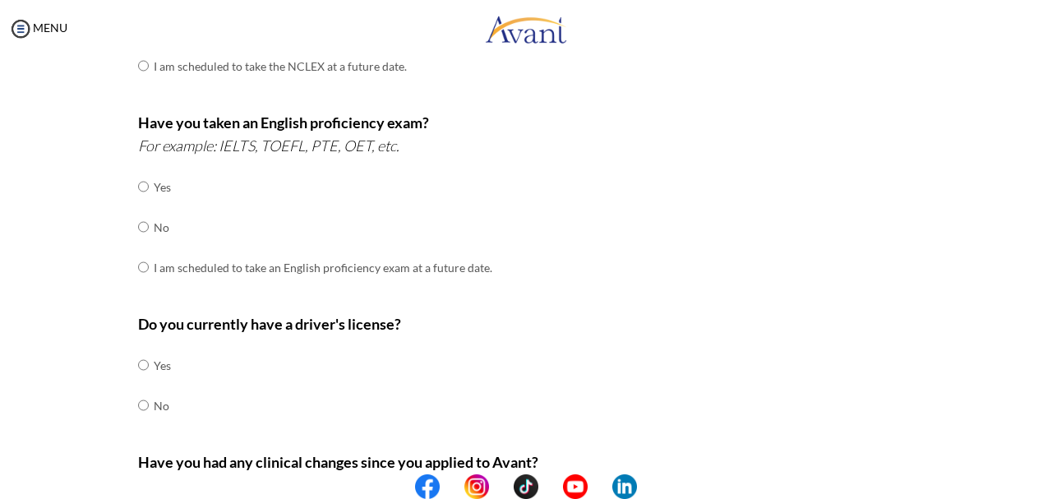
scroll to position [394, 0]
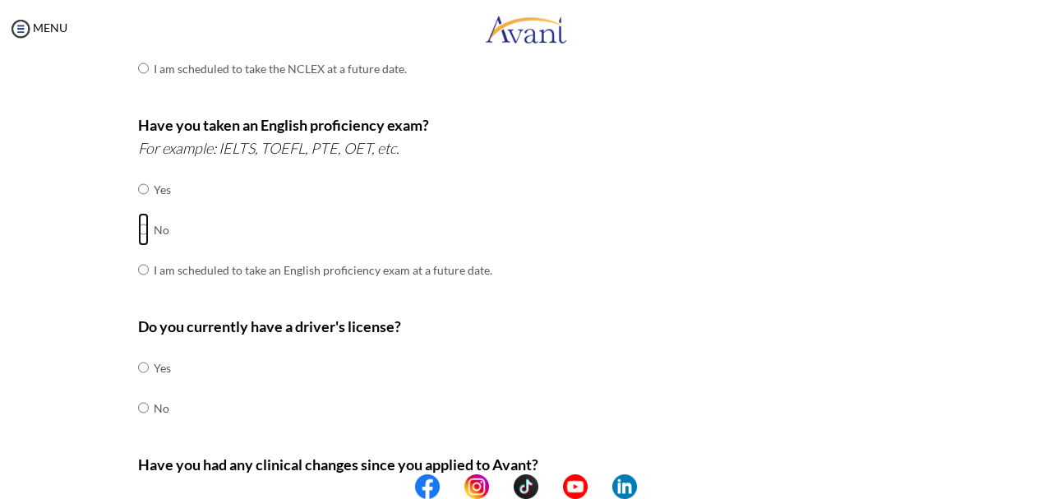
click at [141, 205] on input "radio" at bounding box center [143, 189] width 11 height 33
radio input "true"
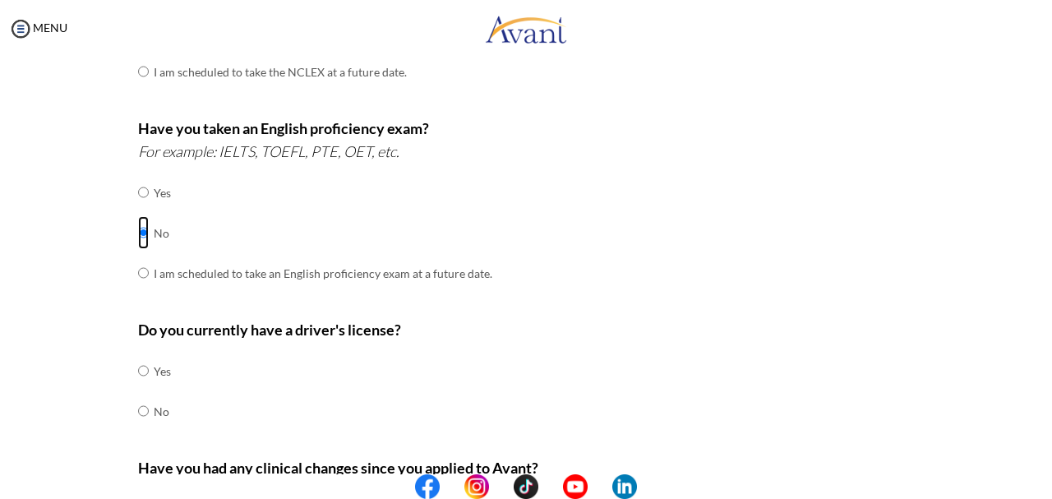
scroll to position [553, 0]
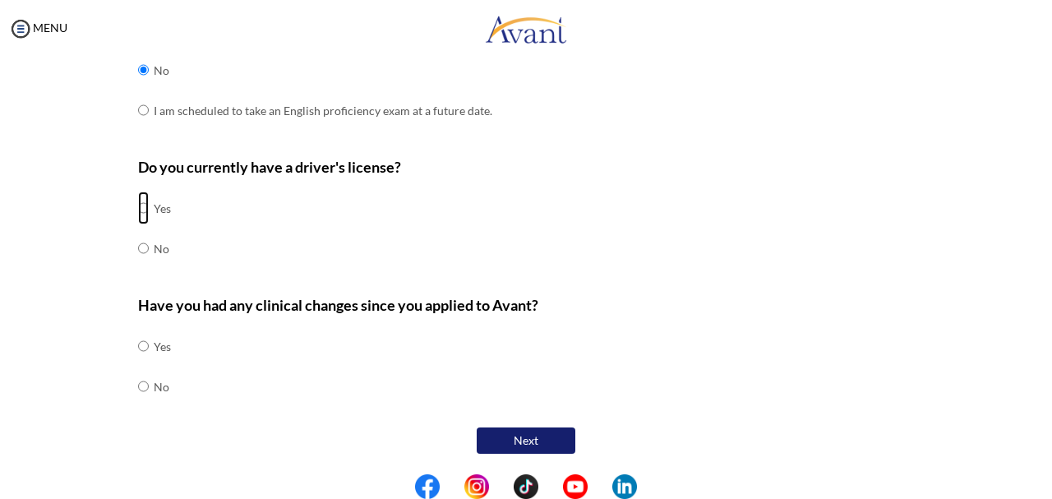
click at [141, 206] on input "radio" at bounding box center [143, 207] width 11 height 33
radio input "true"
click at [144, 362] on input "radio" at bounding box center [143, 345] width 11 height 33
radio input "true"
click at [552, 438] on button "Next" at bounding box center [526, 441] width 99 height 28
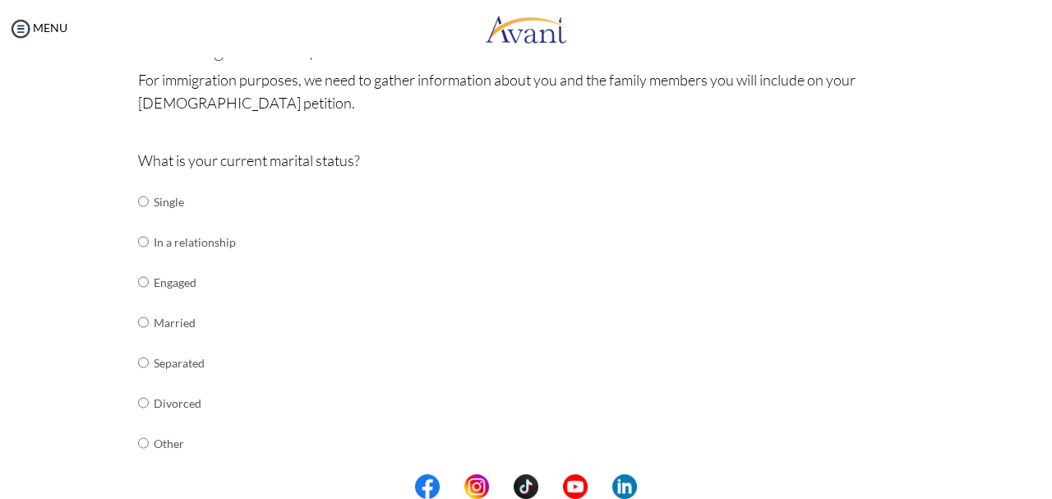
scroll to position [124, 0]
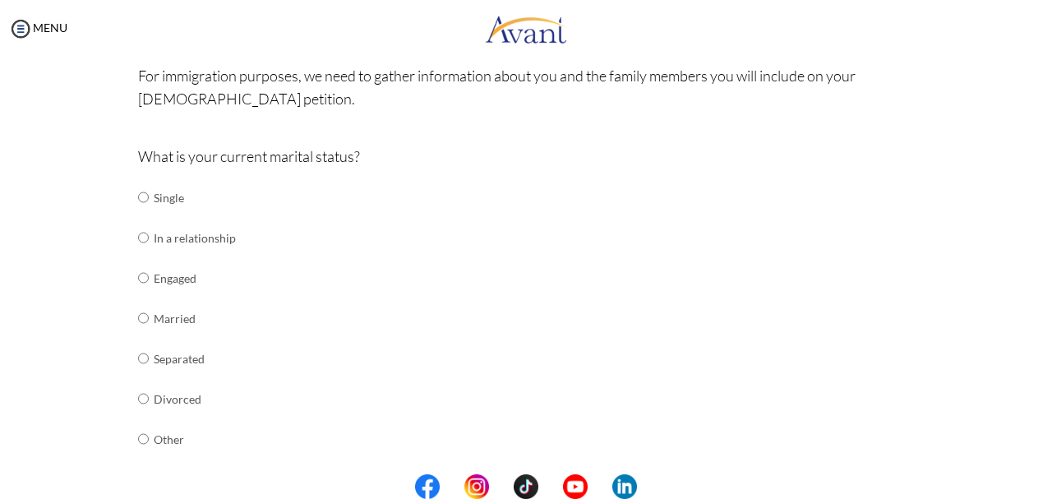
click at [149, 195] on td at bounding box center [151, 197] width 5 height 40
click at [141, 197] on input "radio" at bounding box center [143, 197] width 11 height 33
radio input "true"
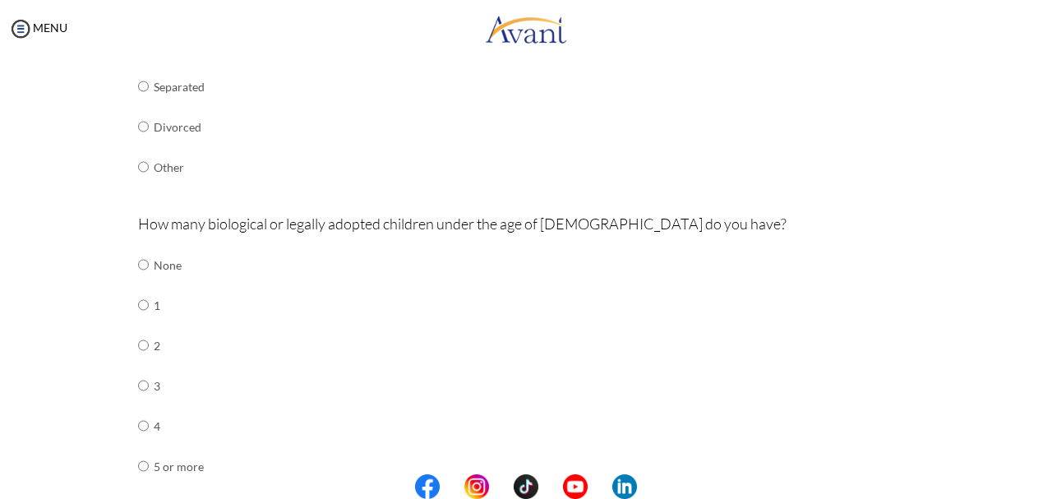
scroll to position [400, 0]
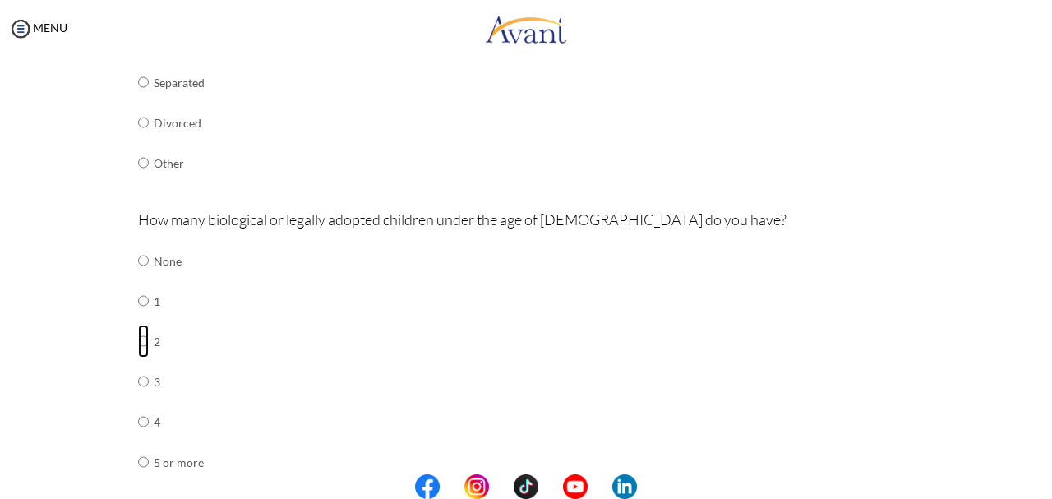
click at [144, 277] on input "radio" at bounding box center [143, 260] width 11 height 33
radio input "true"
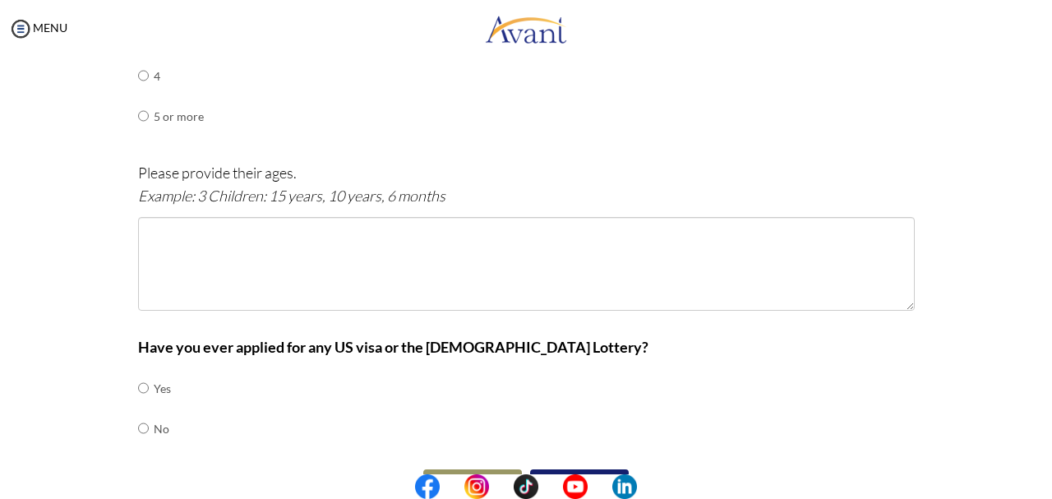
scroll to position [747, 0]
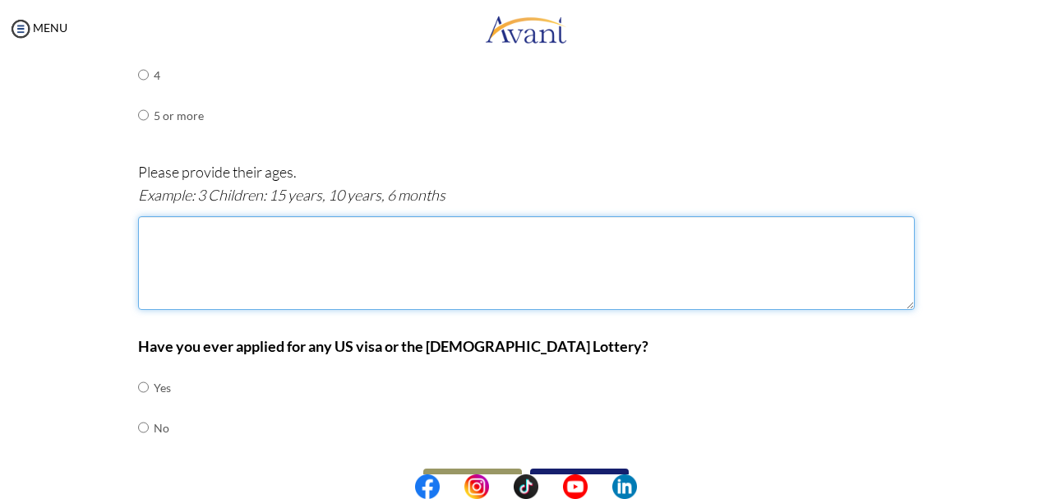
click at [182, 234] on textarea at bounding box center [526, 263] width 776 height 94
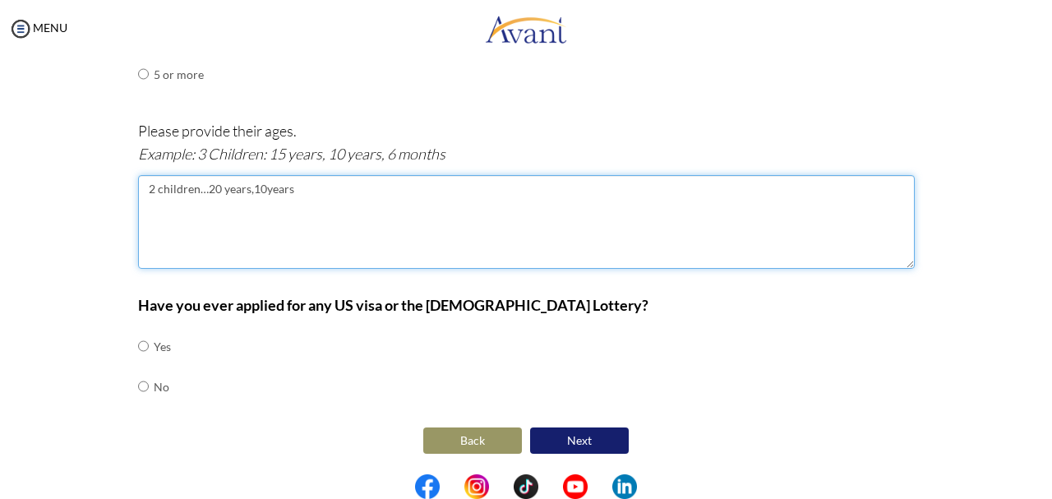
type textarea "2 children…20 years,10years"
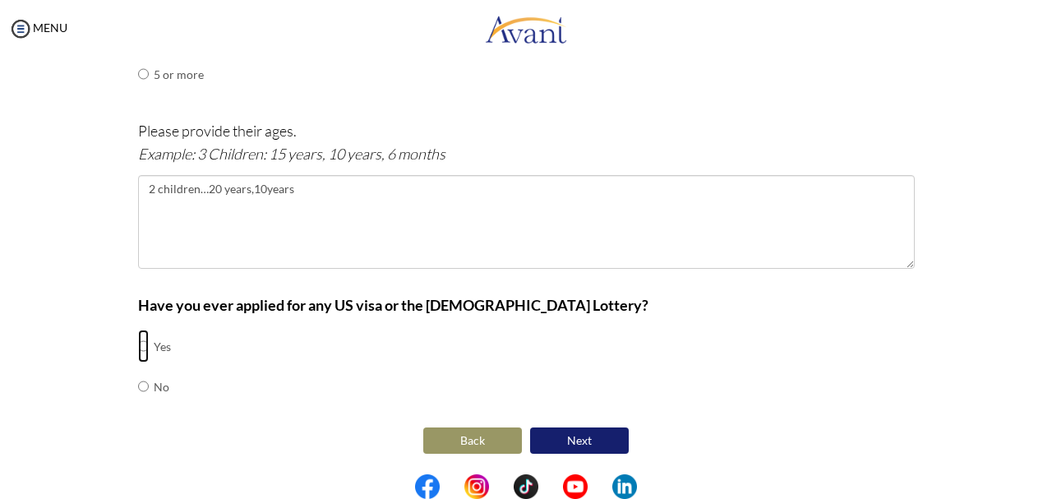
click at [141, 344] on input "radio" at bounding box center [143, 345] width 11 height 33
radio input "true"
click at [592, 438] on button "Next" at bounding box center [579, 440] width 99 height 26
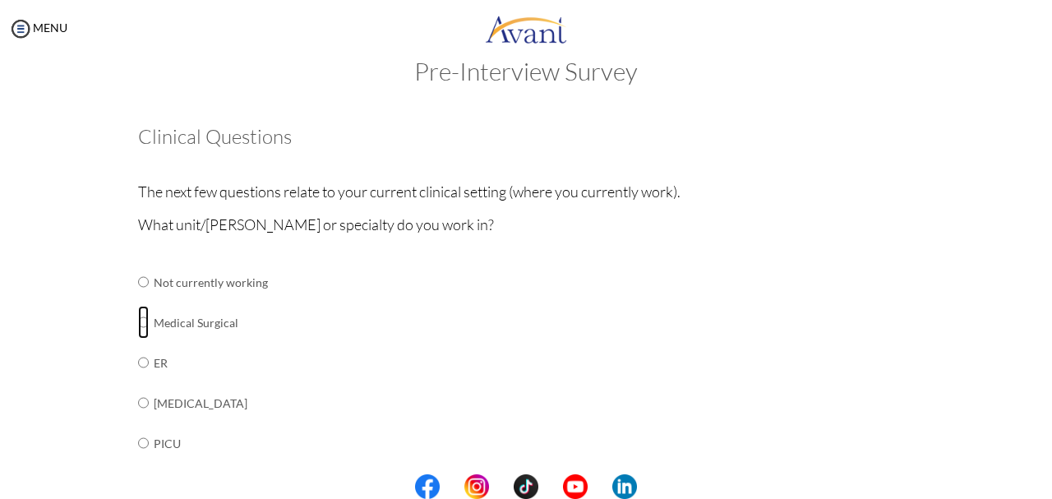
click at [142, 298] on input "radio" at bounding box center [143, 281] width 11 height 33
radio input "true"
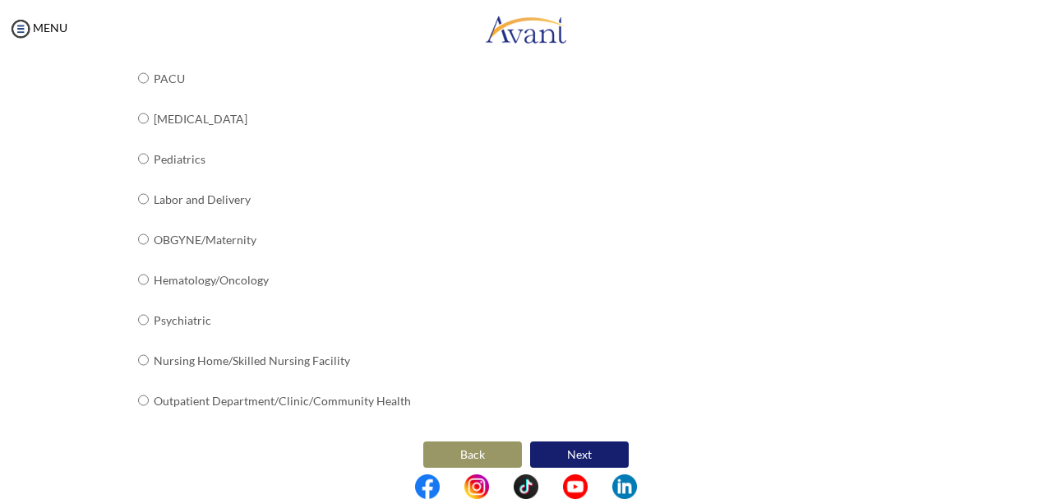
scroll to position [693, 0]
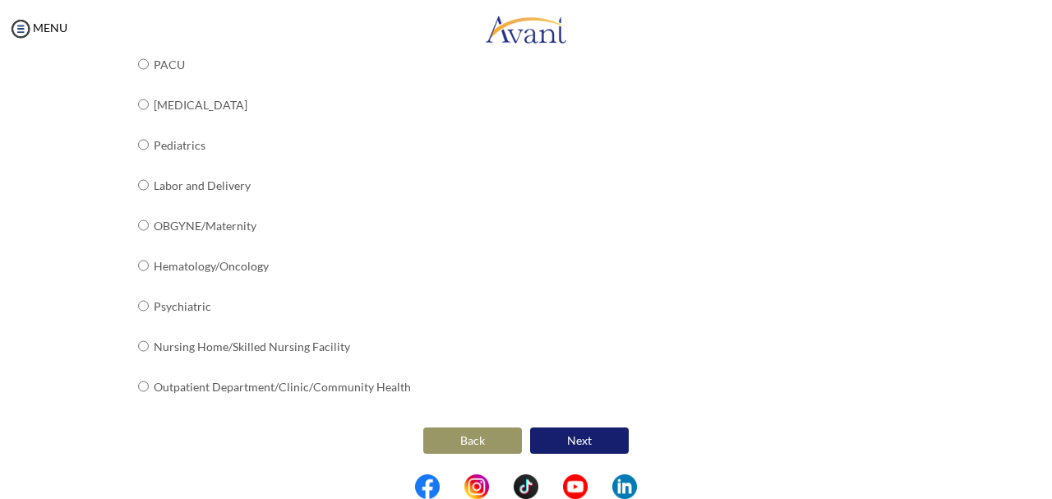
click at [596, 440] on button "Next" at bounding box center [579, 440] width 99 height 26
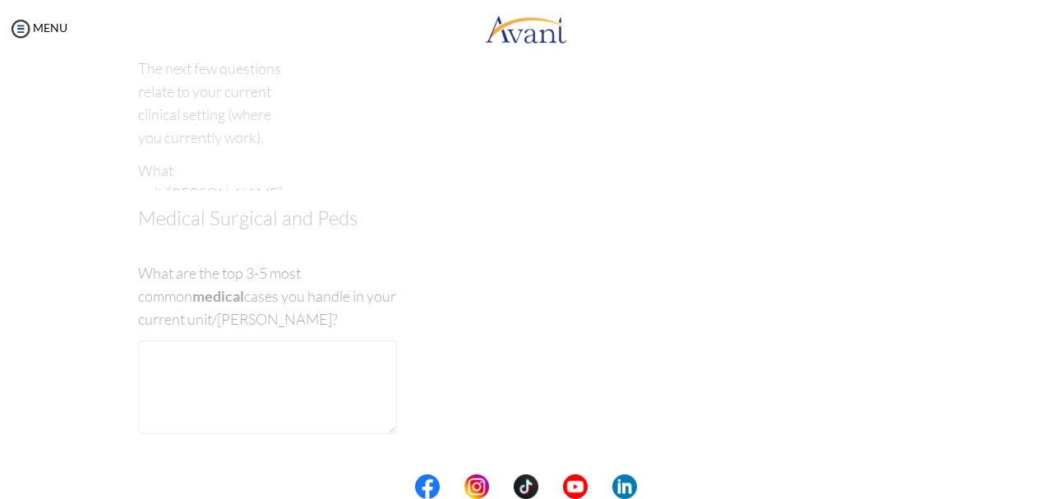
scroll to position [33, 0]
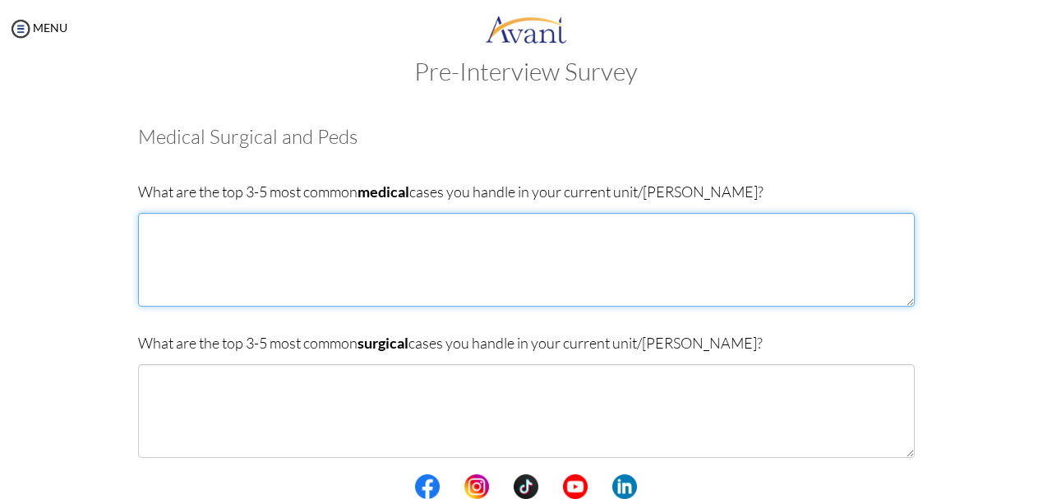
click at [187, 229] on textarea at bounding box center [526, 260] width 776 height 94
type textarea "hypertension,diabetes,pulmonary cases"
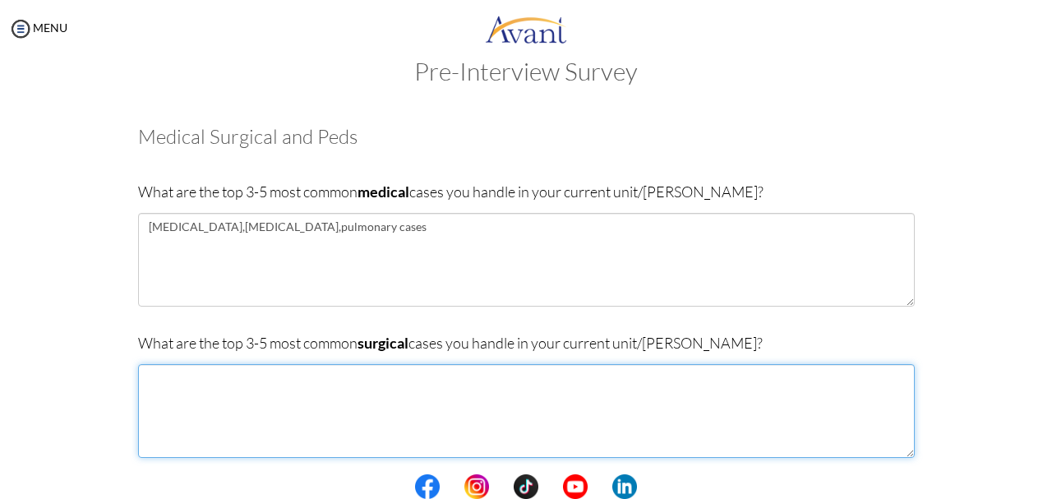
click at [181, 385] on textarea at bounding box center [526, 411] width 776 height 94
type textarea "fractures,various surgeries,"
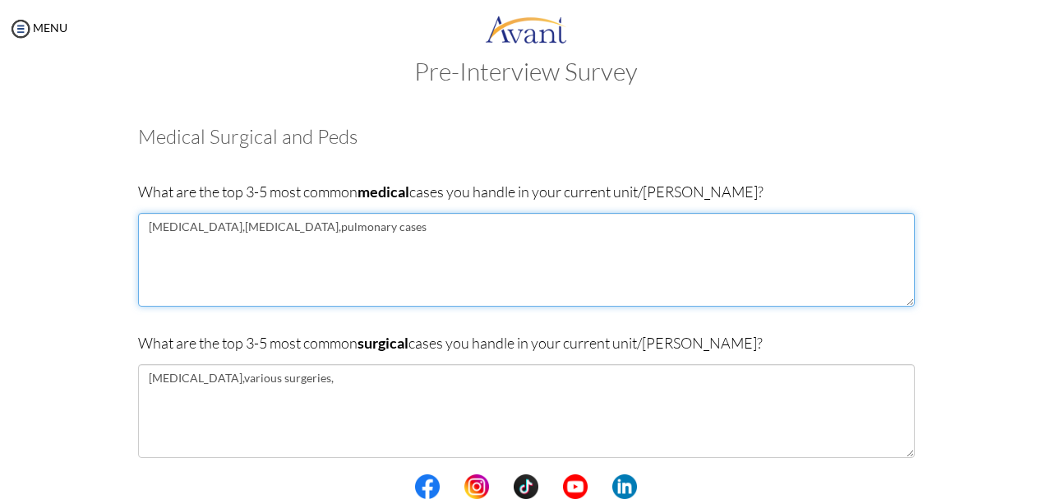
click at [349, 230] on textarea "hypertension,diabetes,pulmonary cases" at bounding box center [526, 260] width 776 height 94
type textarea "hypertension,diabetes,pulmonary cases,auto immune"
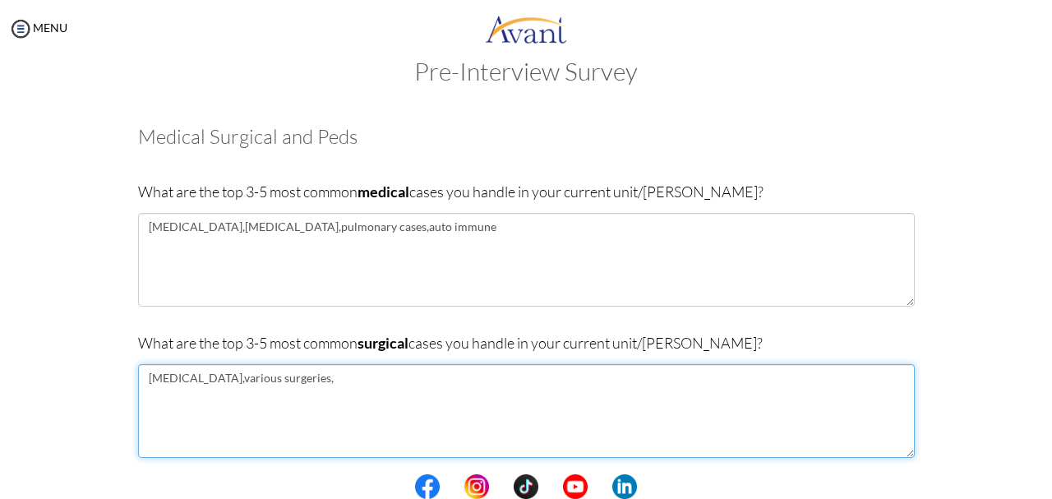
click at [282, 380] on textarea "fractures,various surgeries," at bounding box center [526, 411] width 776 height 94
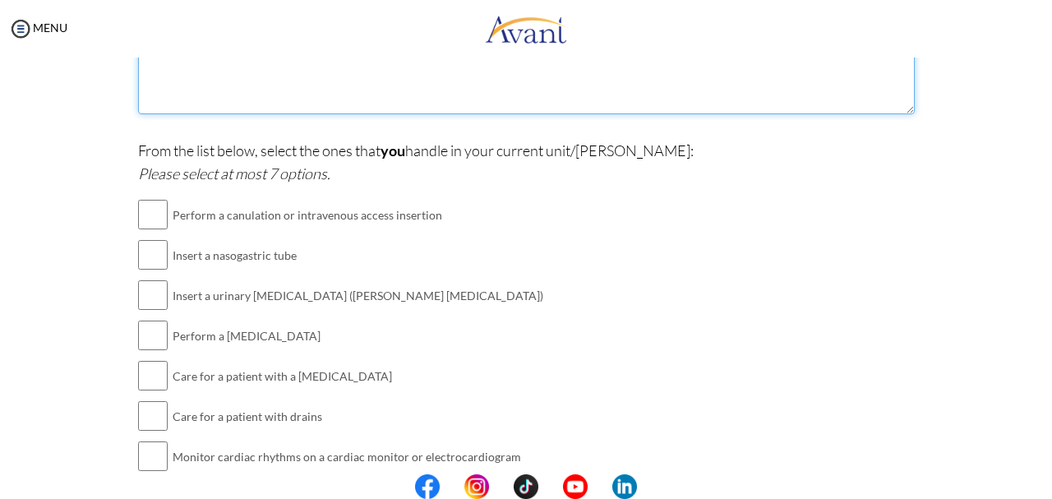
scroll to position [376, 0]
type textarea "fractures,prostatectomy,appendectomybiopsies,"
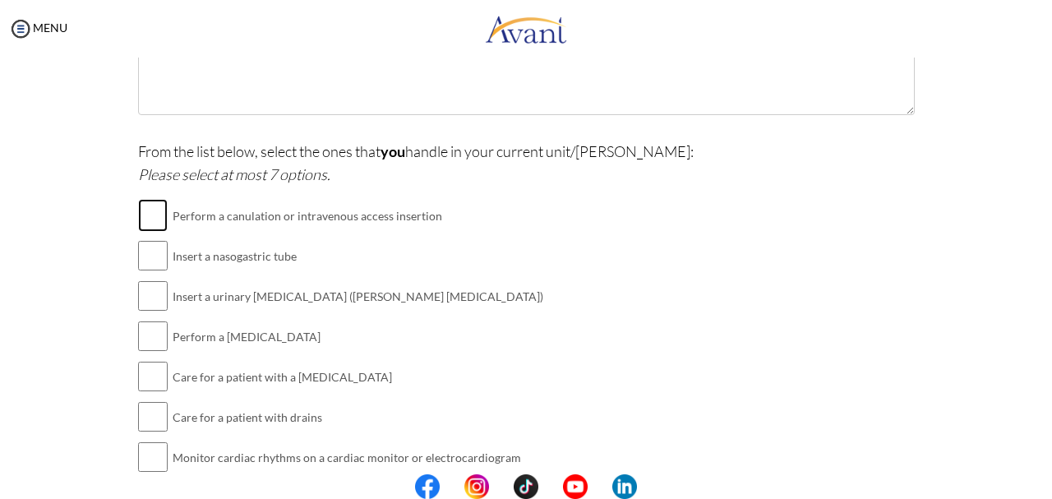
click at [157, 214] on input "checkbox" at bounding box center [153, 215] width 30 height 33
checkbox input "true"
click at [161, 260] on input "checkbox" at bounding box center [153, 255] width 30 height 33
checkbox input "true"
click at [157, 301] on input "checkbox" at bounding box center [153, 295] width 30 height 33
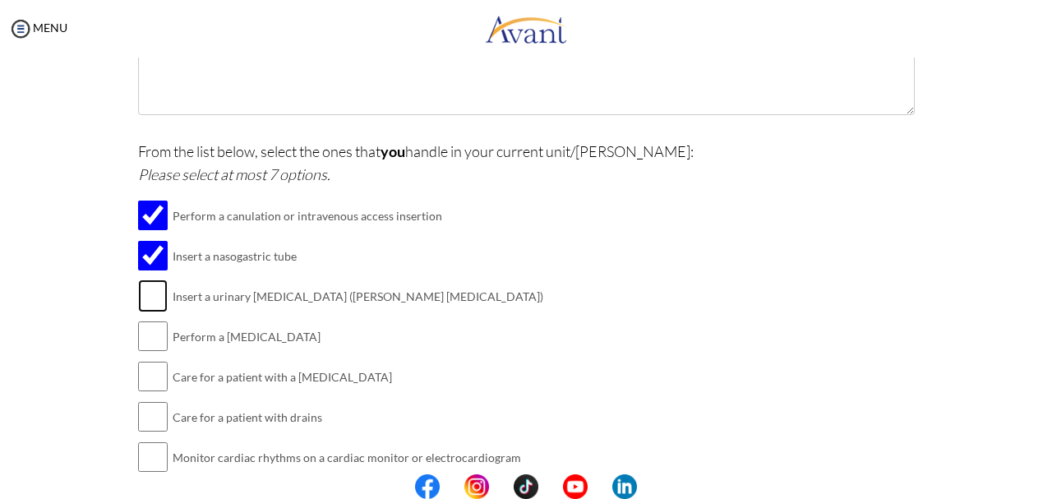
checkbox input "true"
click at [155, 343] on input "checkbox" at bounding box center [153, 336] width 30 height 33
checkbox input "true"
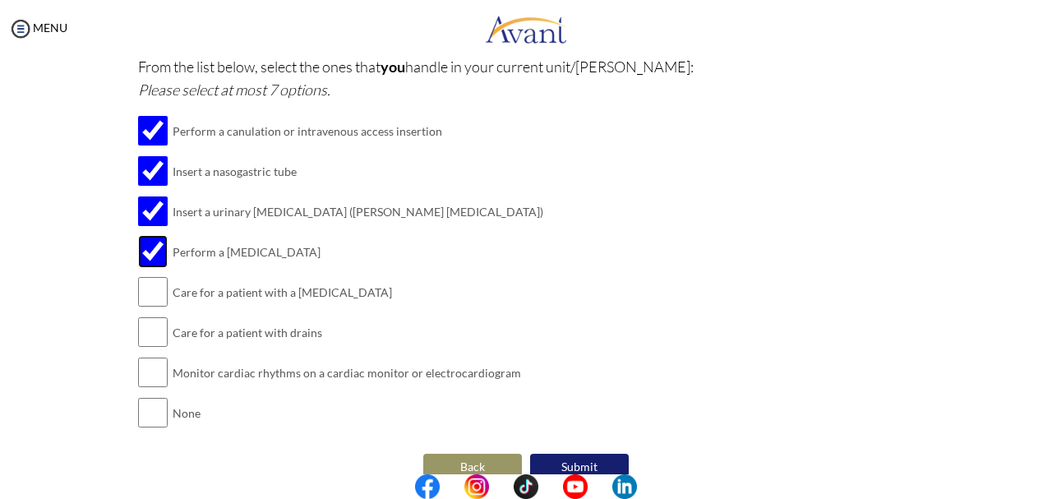
scroll to position [468, 0]
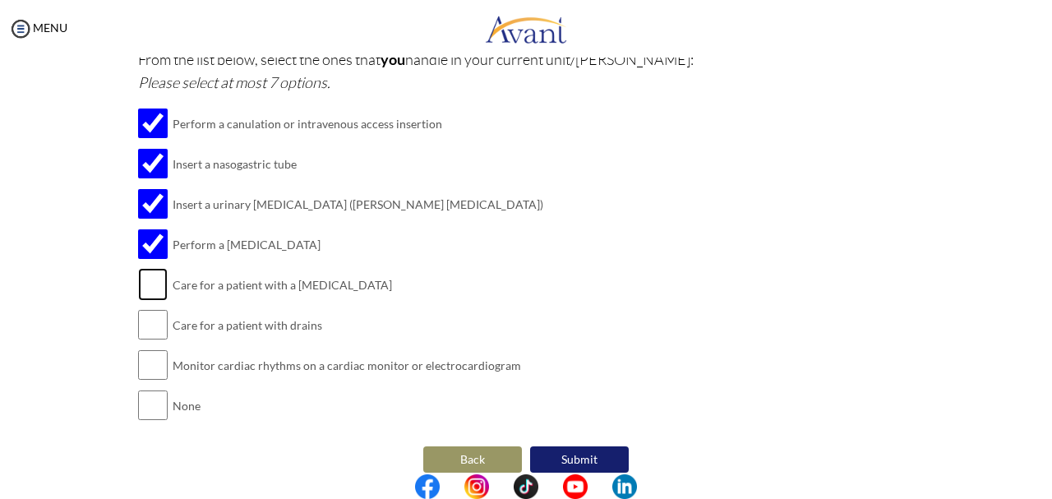
click at [157, 292] on input "checkbox" at bounding box center [153, 284] width 30 height 33
checkbox input "true"
click at [158, 319] on input "checkbox" at bounding box center [153, 324] width 30 height 33
checkbox input "true"
click at [151, 370] on input "checkbox" at bounding box center [153, 364] width 30 height 33
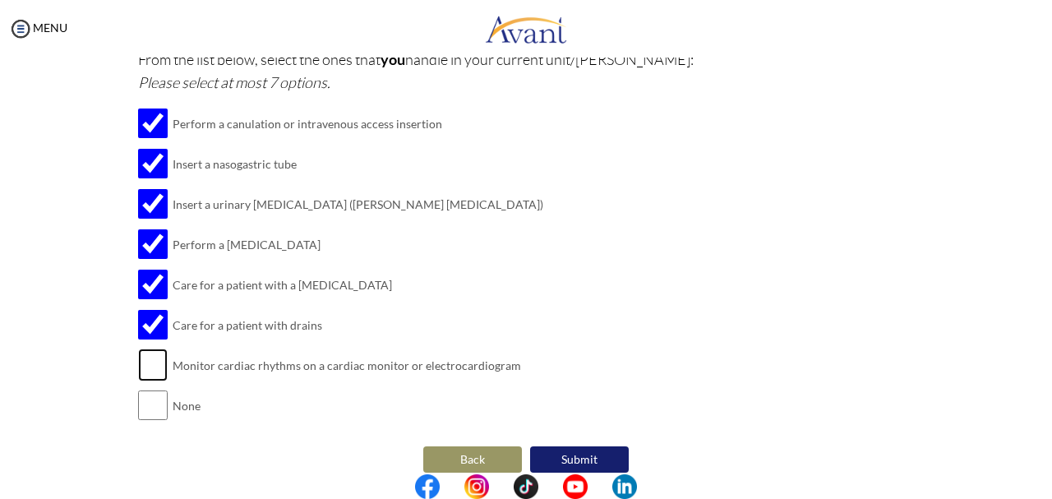
checkbox input "true"
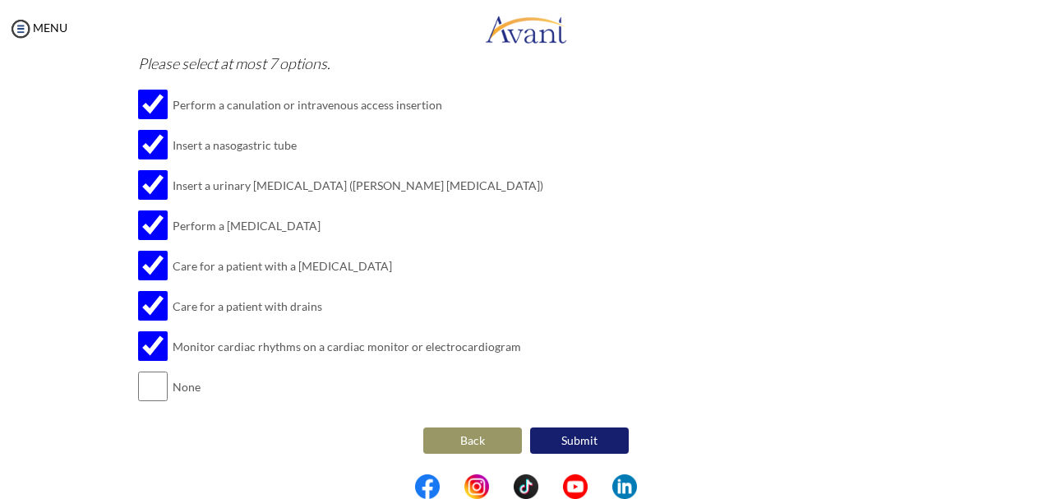
click at [572, 437] on button "Submit" at bounding box center [579, 440] width 99 height 26
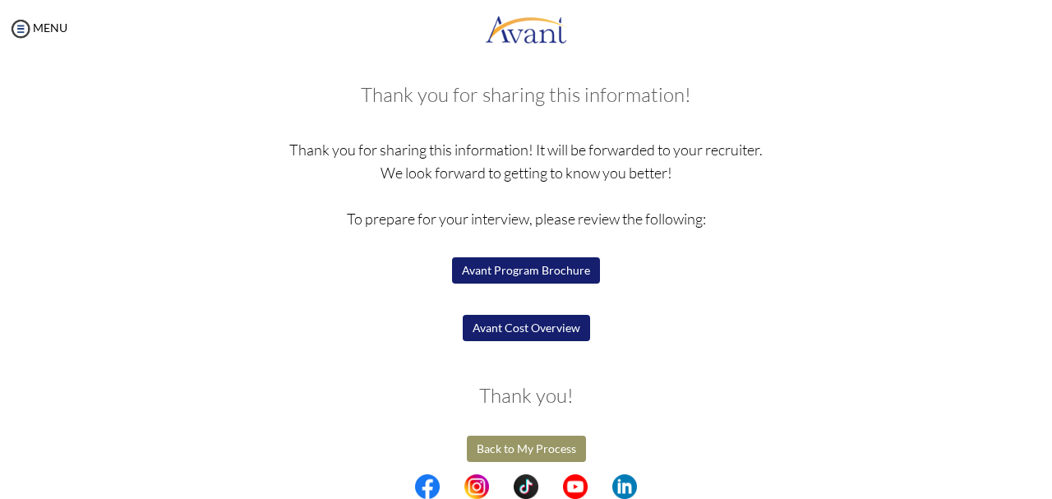
scroll to position [83, 0]
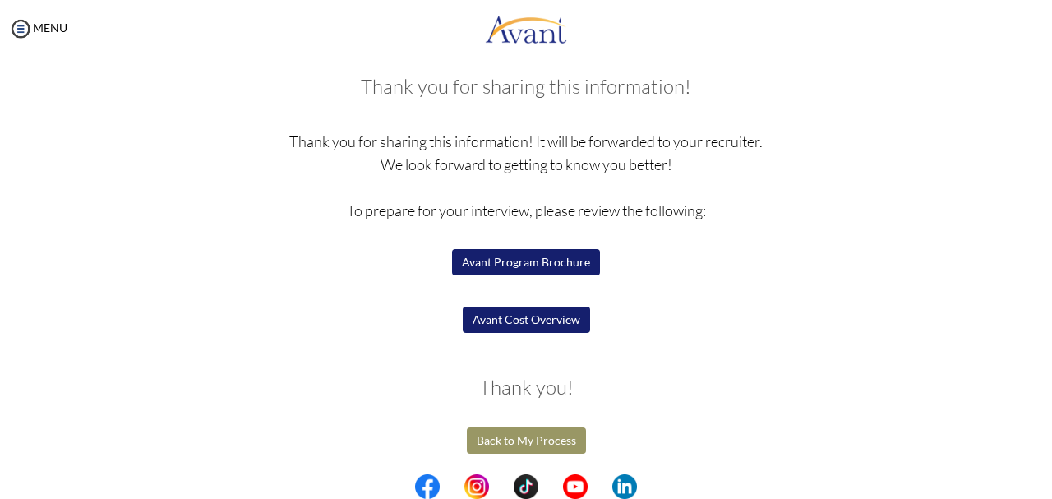
click at [544, 259] on button "Avant Program Brochure" at bounding box center [526, 262] width 148 height 26
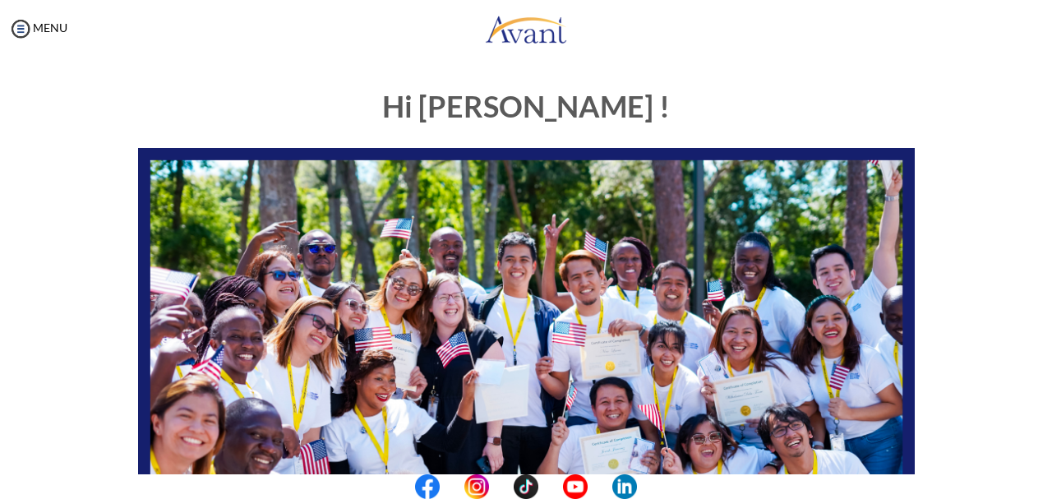
scroll to position [414, 0]
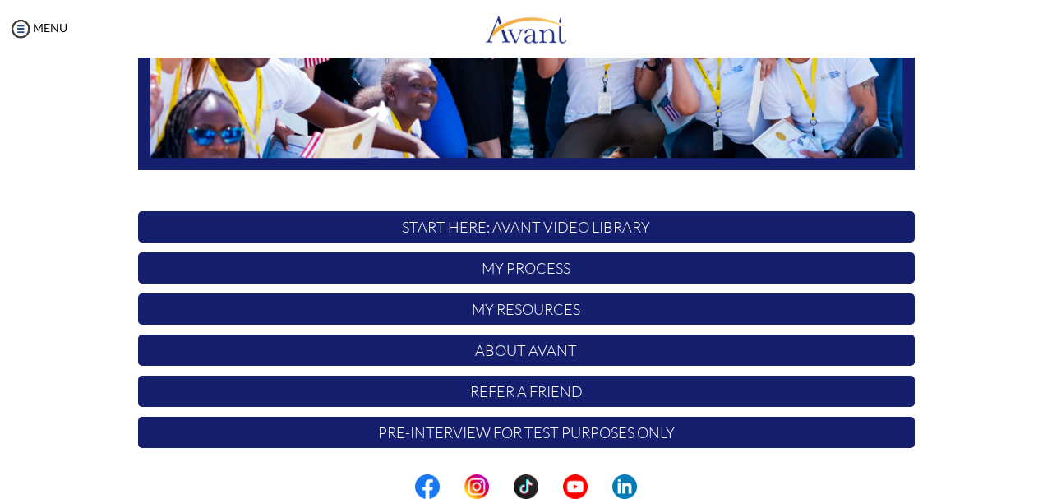
click at [503, 431] on p "Pre-Interview for test purposes only" at bounding box center [526, 432] width 776 height 31
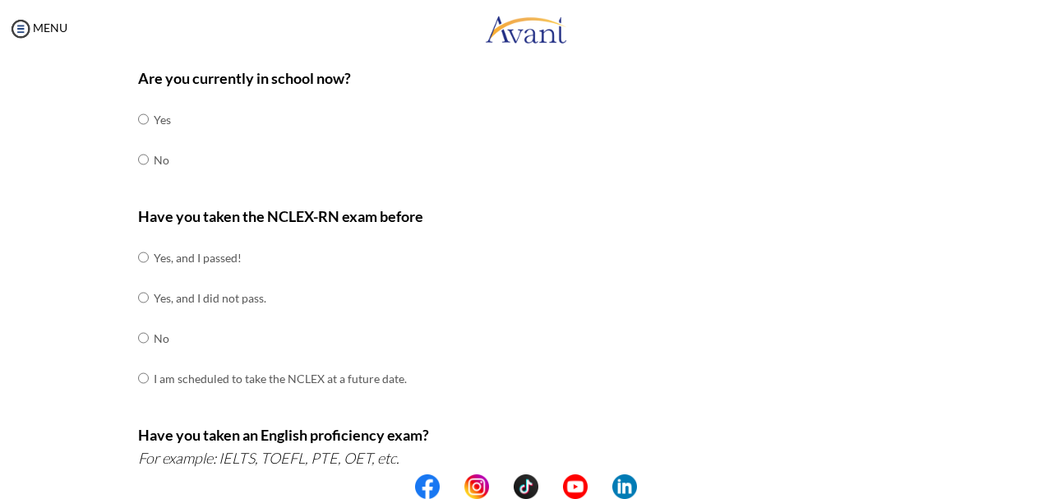
scroll to position [0, 0]
